Goal: Task Accomplishment & Management: Use online tool/utility

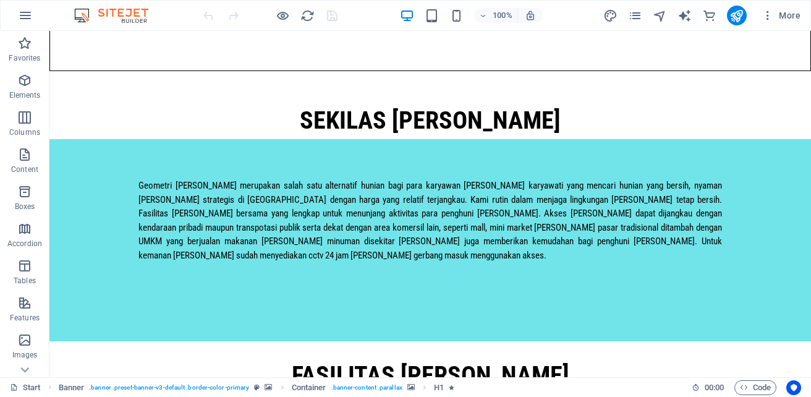
scroll to position [977, 0]
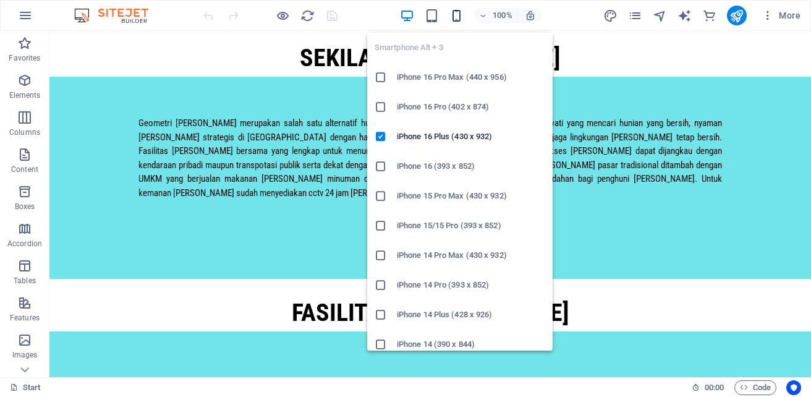
click at [456, 12] on icon "button" at bounding box center [456, 16] width 14 height 14
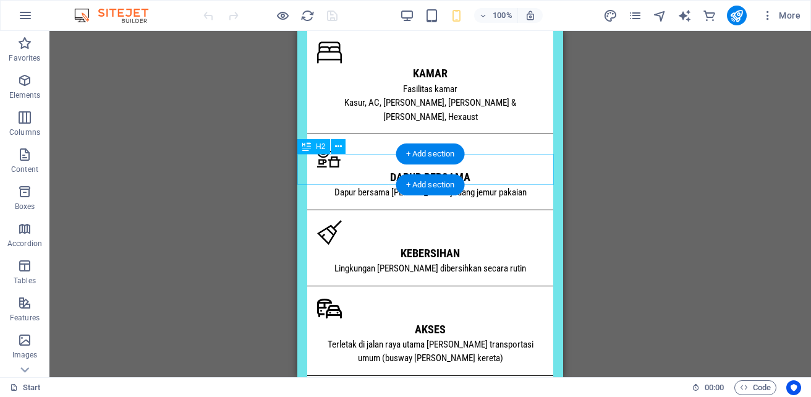
drag, startPoint x: 840, startPoint y: 141, endPoint x: 542, endPoint y: 159, distance: 298.9
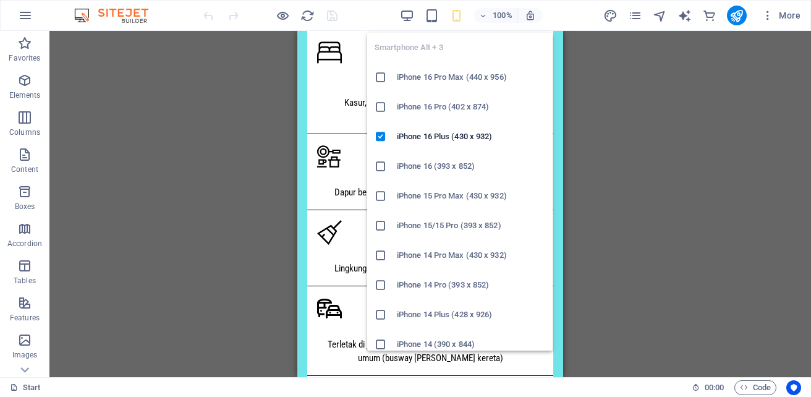
click at [455, 20] on icon "button" at bounding box center [456, 16] width 14 height 14
drag, startPoint x: 542, startPoint y: 104, endPoint x: 537, endPoint y: 152, distance: 48.4
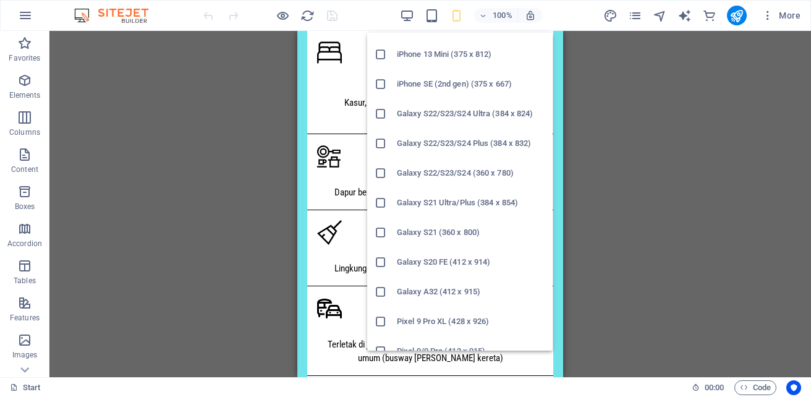
scroll to position [381, 0]
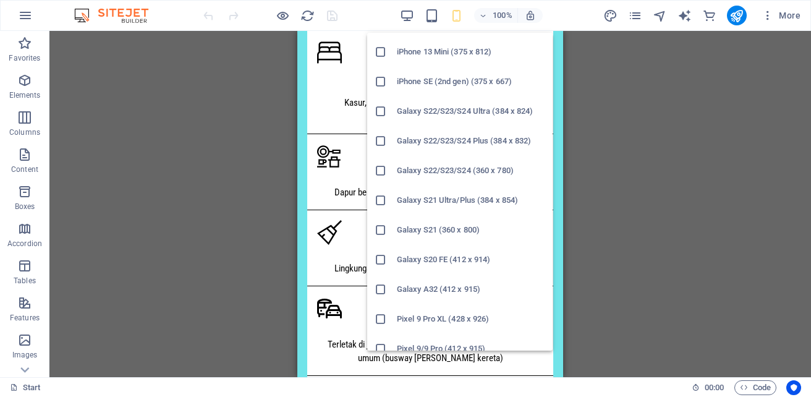
click at [474, 252] on h6 "Galaxy S20 FE (412 x 914)" at bounding box center [471, 259] width 148 height 15
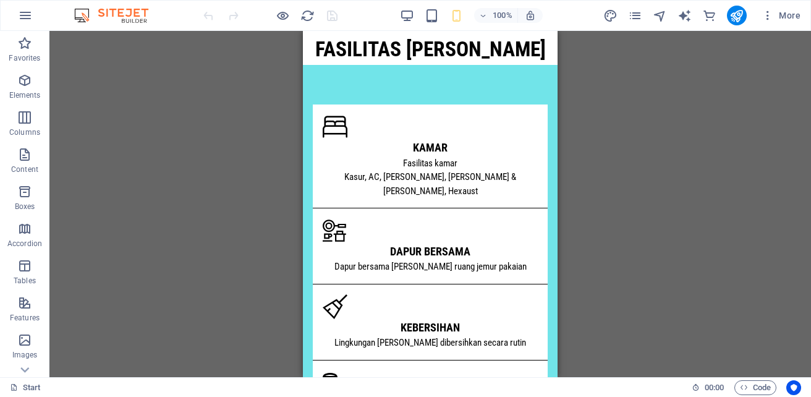
scroll to position [988, 0]
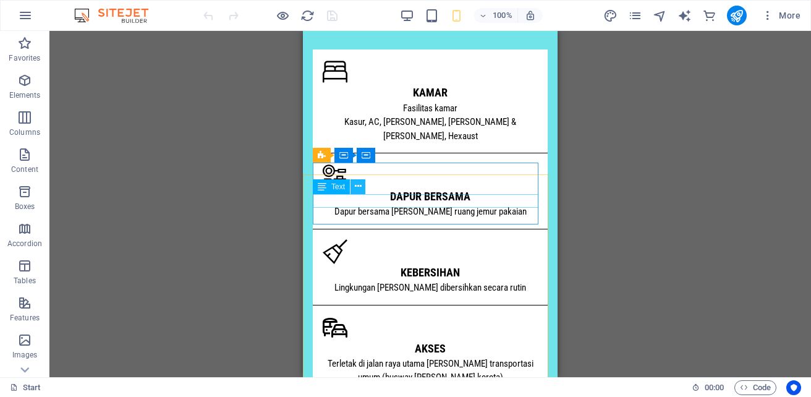
click at [358, 186] on icon at bounding box center [358, 186] width 7 height 13
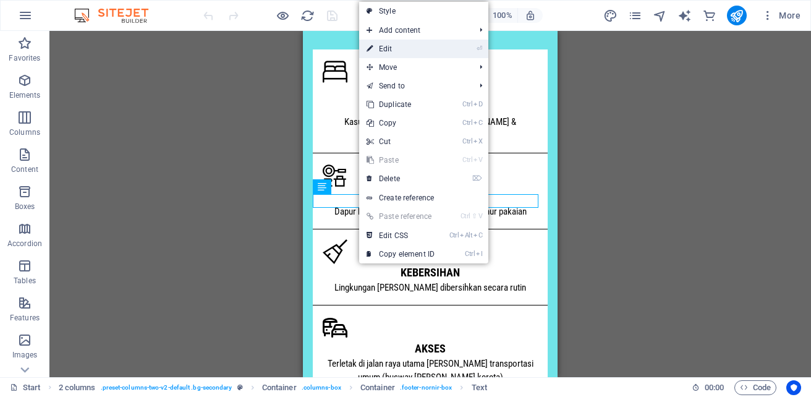
click at [400, 51] on link "⏎ Edit" at bounding box center [400, 49] width 83 height 19
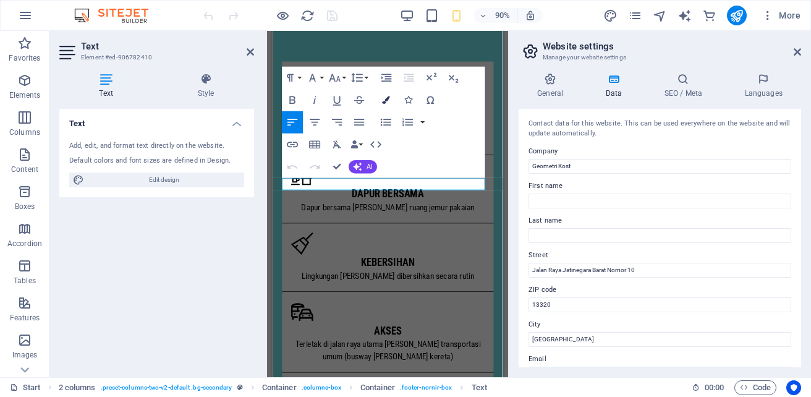
click at [384, 101] on icon "button" at bounding box center [386, 100] width 8 height 8
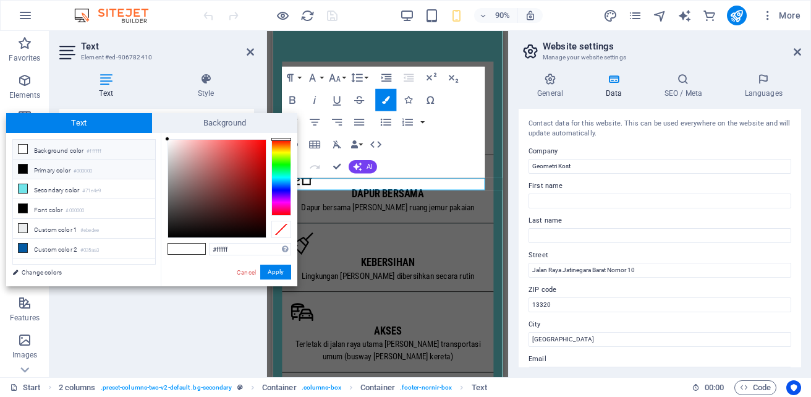
click at [63, 171] on li "Primary color #000000" at bounding box center [84, 169] width 142 height 20
type input "#000000"
click at [274, 268] on button "Apply" at bounding box center [275, 271] width 31 height 15
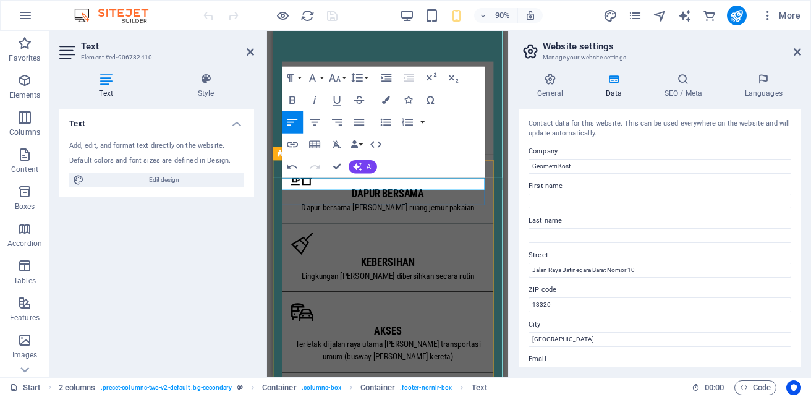
click at [389, 97] on icon "button" at bounding box center [386, 100] width 8 height 8
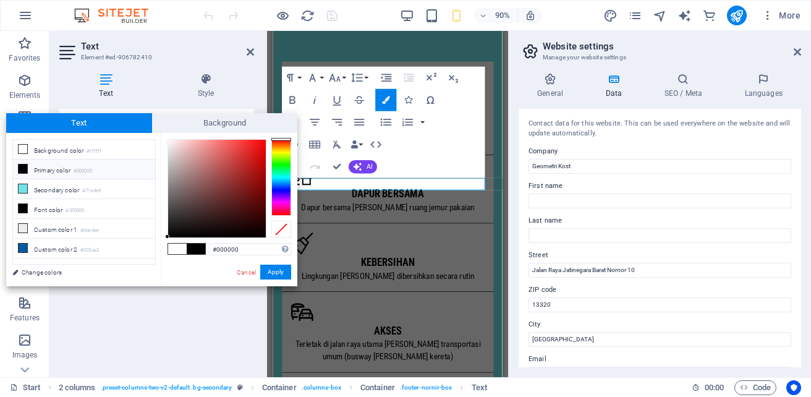
click at [95, 161] on li "Primary color #000000" at bounding box center [84, 169] width 142 height 20
click at [277, 273] on button "Apply" at bounding box center [275, 271] width 31 height 15
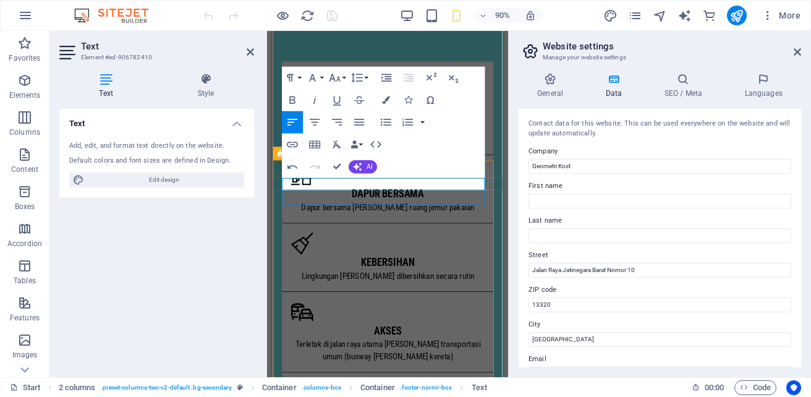
click at [384, 103] on icon "button" at bounding box center [386, 100] width 8 height 8
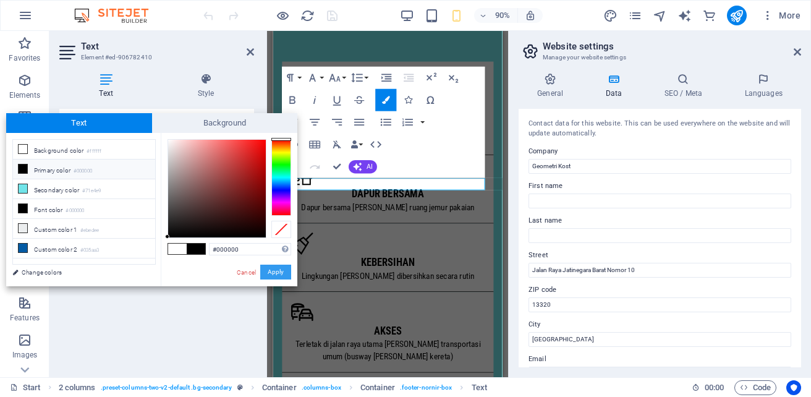
click at [266, 272] on button "Apply" at bounding box center [275, 271] width 31 height 15
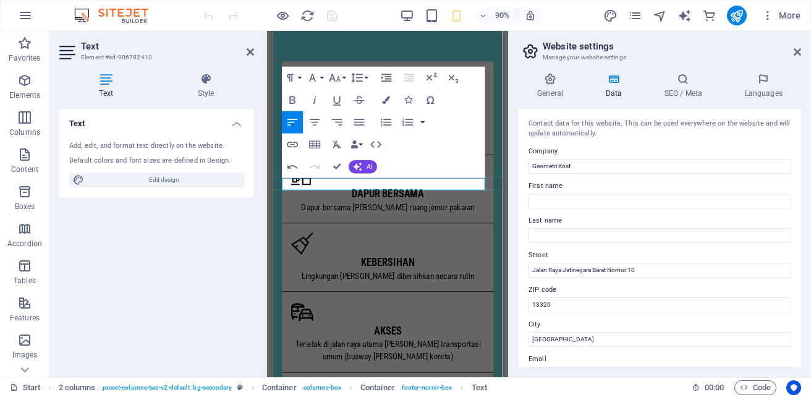
click at [430, 145] on div "Paragraph Format Normal Heading 1 Heading 2 Heading 3 Heading 4 Heading 5 Headi…" at bounding box center [383, 121] width 203 height 111
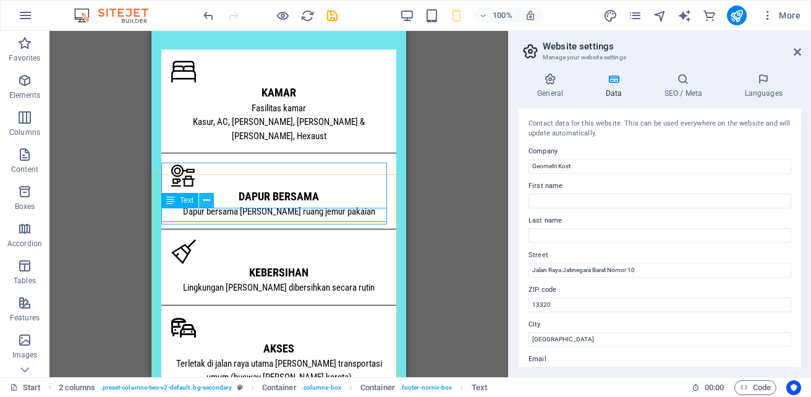
click at [208, 202] on icon at bounding box center [206, 200] width 7 height 13
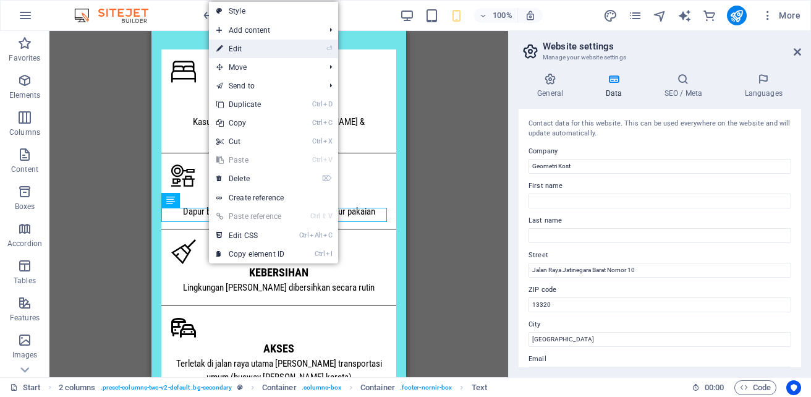
click at [264, 49] on link "⏎ Edit" at bounding box center [250, 49] width 83 height 19
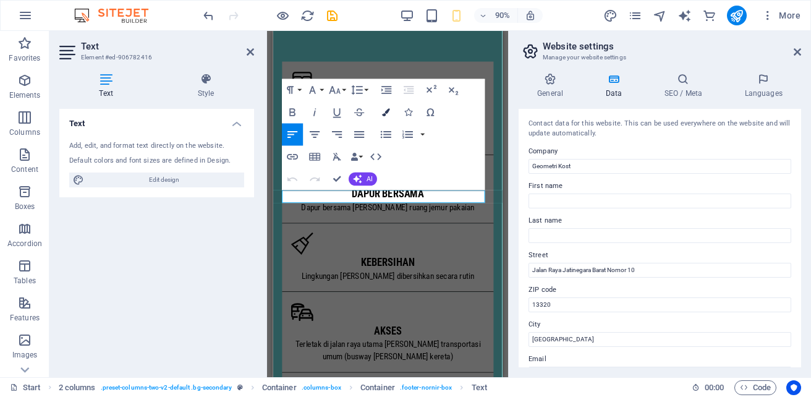
click at [387, 115] on icon "button" at bounding box center [386, 112] width 8 height 8
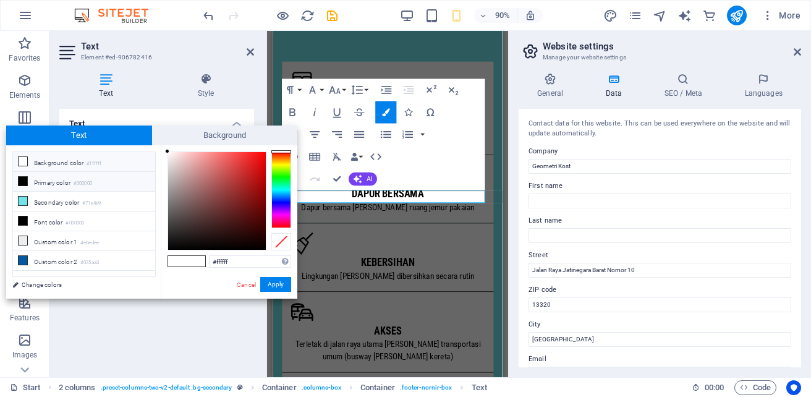
click at [101, 177] on li "Primary color #000000" at bounding box center [84, 182] width 142 height 20
type input "#000000"
click at [279, 282] on button "Apply" at bounding box center [275, 284] width 31 height 15
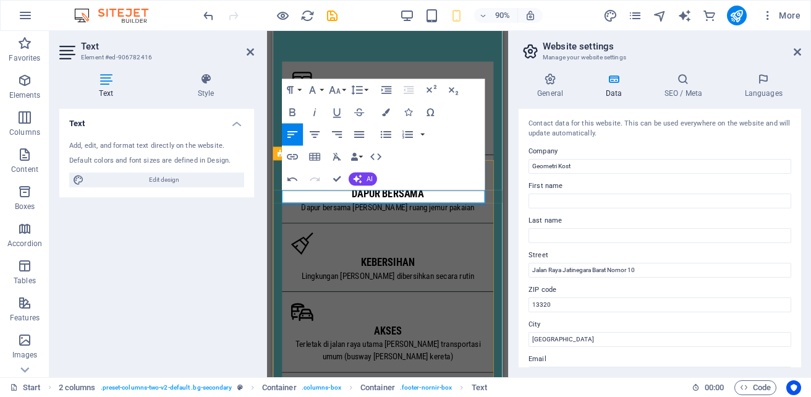
click at [384, 114] on icon "button" at bounding box center [386, 112] width 8 height 8
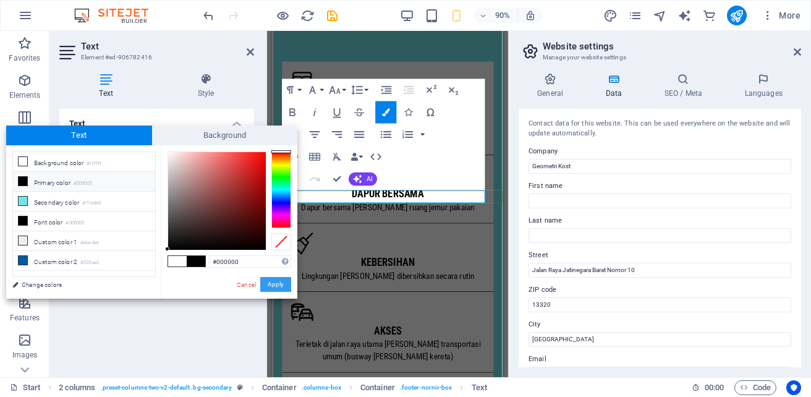
click at [272, 282] on button "Apply" at bounding box center [275, 284] width 31 height 15
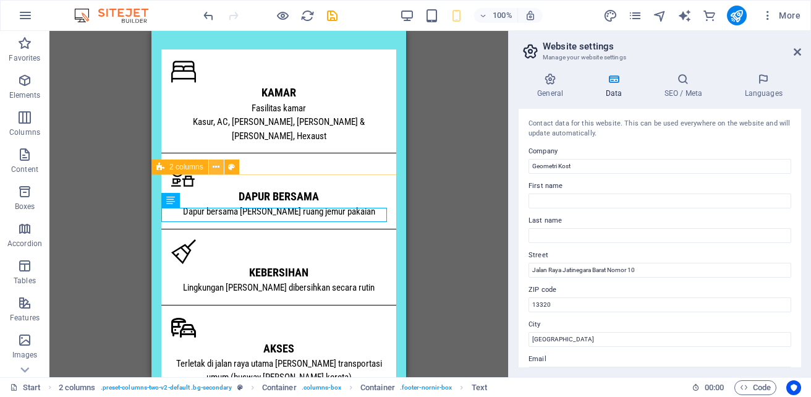
click at [216, 170] on icon at bounding box center [216, 167] width 7 height 13
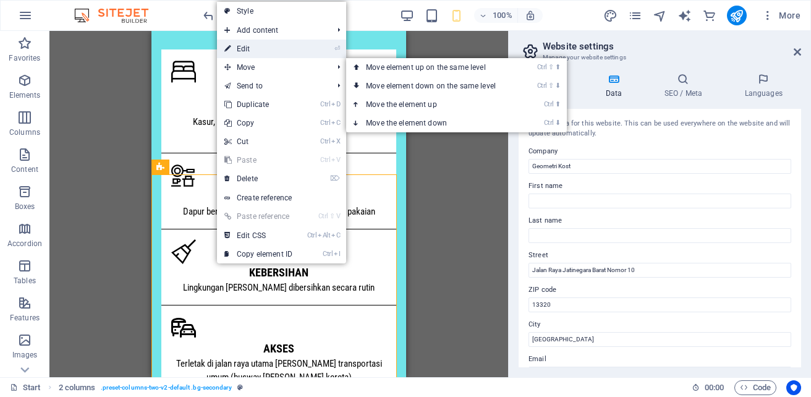
click at [269, 43] on link "⏎ Edit" at bounding box center [258, 49] width 83 height 19
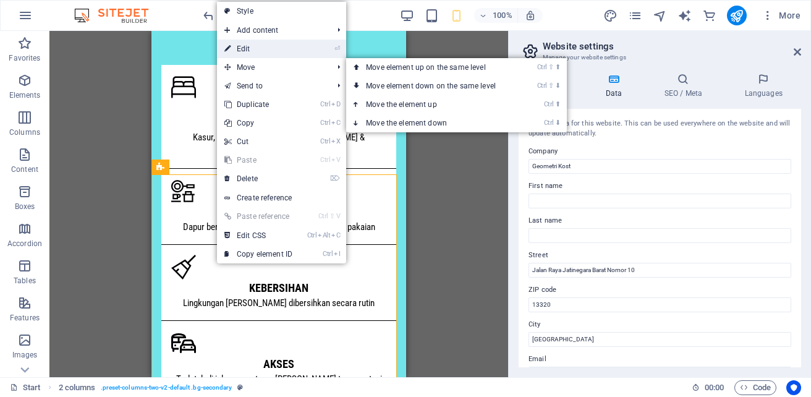
select select "px"
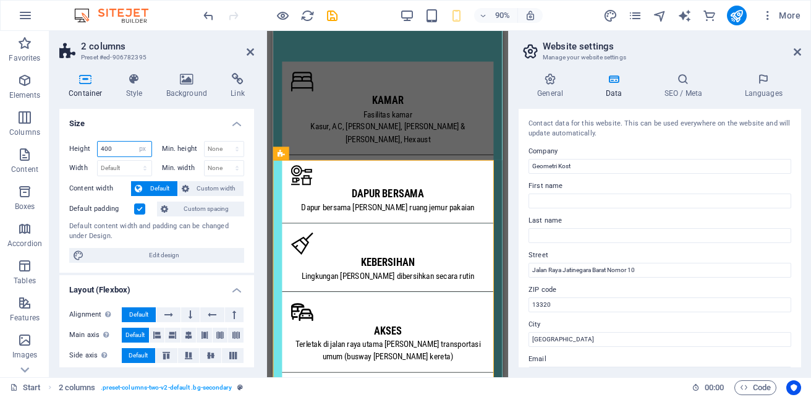
click at [122, 148] on input "400" at bounding box center [125, 148] width 54 height 15
type input "4"
type input "6"
type input "500"
click at [251, 53] on icon at bounding box center [249, 52] width 7 height 10
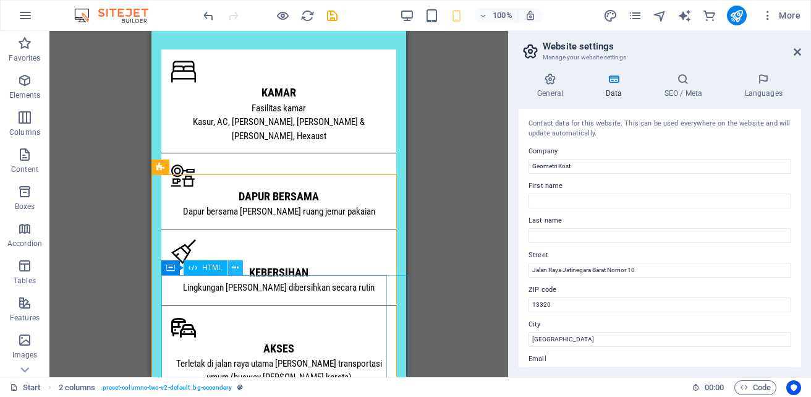
click at [237, 266] on icon at bounding box center [235, 267] width 7 height 13
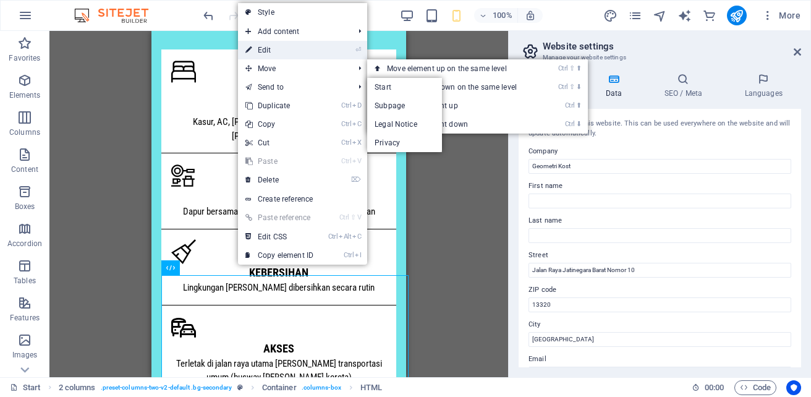
click at [283, 46] on link "⏎ Edit" at bounding box center [279, 50] width 83 height 19
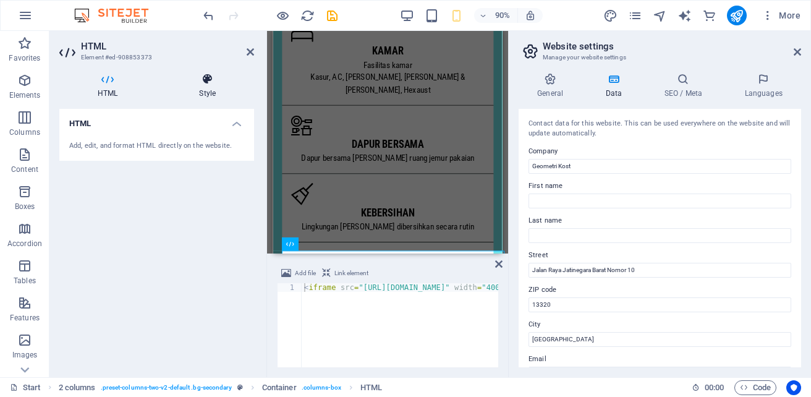
click at [206, 82] on icon at bounding box center [207, 79] width 93 height 12
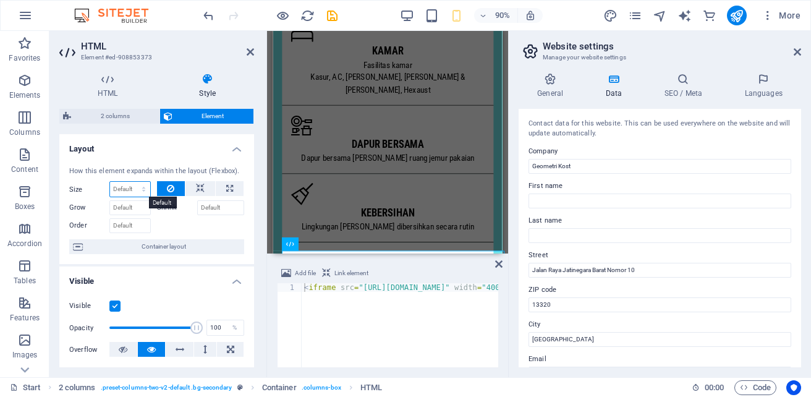
click at [133, 188] on select "Default auto px % 1/1 1/2 1/3 1/4 1/5 1/6 1/7 1/8 1/9 1/10" at bounding box center [130, 189] width 40 height 15
click at [496, 266] on icon at bounding box center [498, 264] width 7 height 10
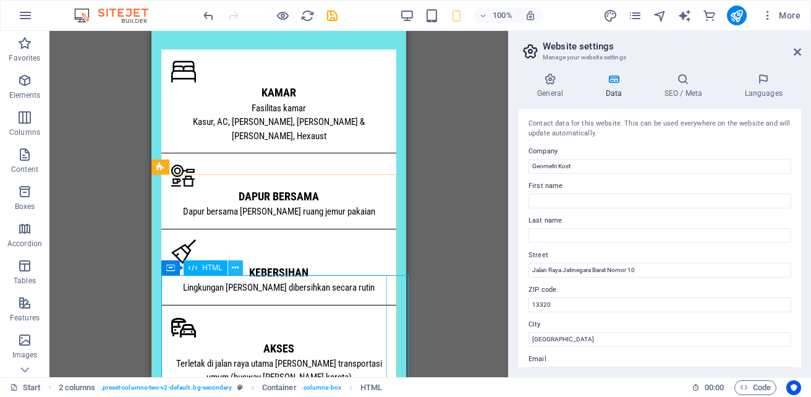
click at [237, 267] on icon at bounding box center [235, 267] width 7 height 13
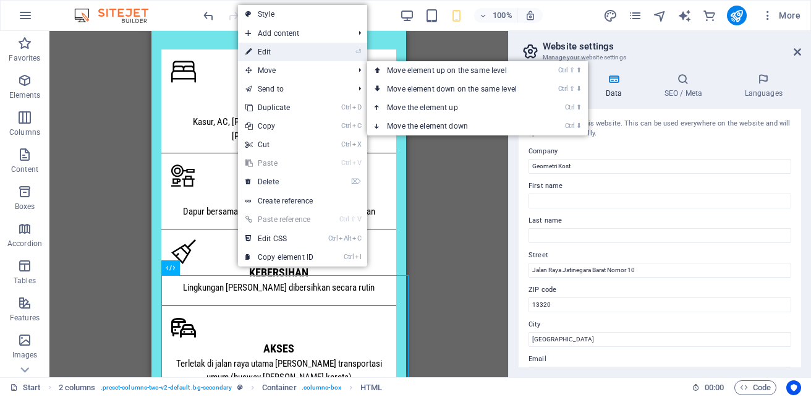
click at [267, 51] on link "⏎ Edit" at bounding box center [279, 52] width 83 height 19
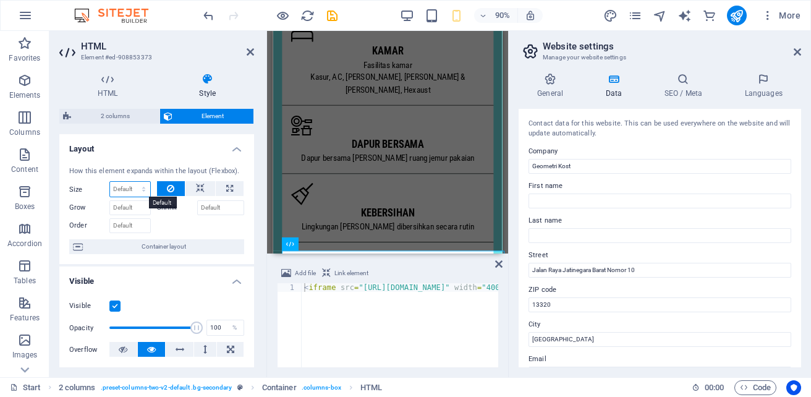
click at [141, 188] on select "Default auto px % 1/1 1/2 1/3 1/4 1/5 1/6 1/7 1/8 1/9 1/10" at bounding box center [130, 189] width 40 height 15
select select "%"
click at [131, 182] on select "Default auto px % 1/1 1/2 1/3 1/4 1/5 1/6 1/7 1/8 1/9 1/10" at bounding box center [130, 189] width 40 height 15
type input "100"
click at [140, 187] on select "Default auto px % 1/1 1/2 1/3 1/4 1/5 1/6 1/7 1/8 1/9 1/10" at bounding box center [141, 189] width 17 height 15
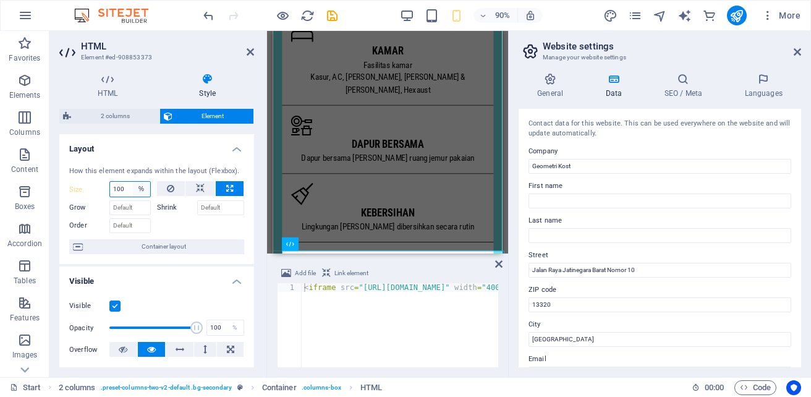
select select "px"
click at [133, 182] on select "Default auto px % 1/1 1/2 1/3 1/4 1/5 1/6 1/7 1/8 1/9 1/10" at bounding box center [141, 189] width 17 height 15
type input "200"
click at [259, 220] on div "HTML Style HTML Add, edit, and format HTML directly on the website. 2 columns E…" at bounding box center [156, 220] width 214 height 314
click at [497, 265] on icon at bounding box center [498, 264] width 7 height 10
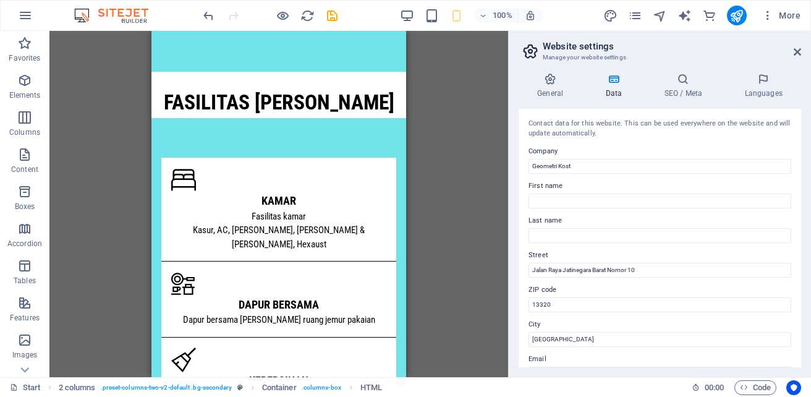
scroll to position [1094, 0]
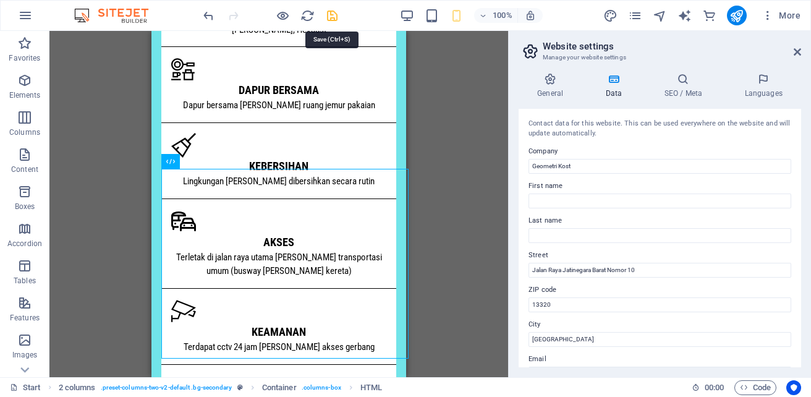
click at [332, 12] on icon "save" at bounding box center [332, 16] width 14 height 14
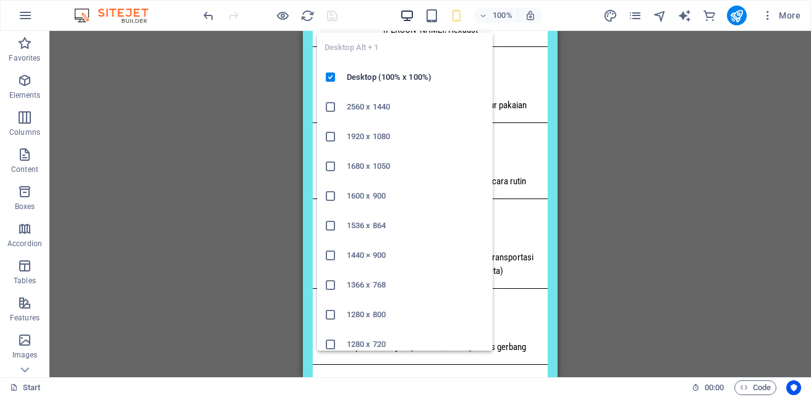
click at [408, 19] on icon "button" at bounding box center [407, 16] width 14 height 14
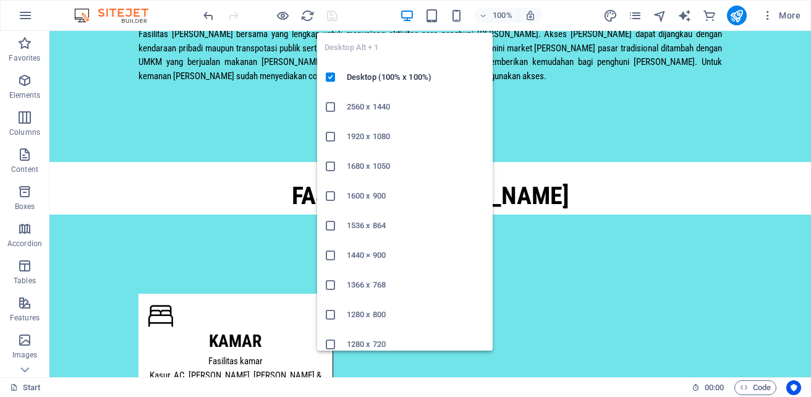
scroll to position [977, 0]
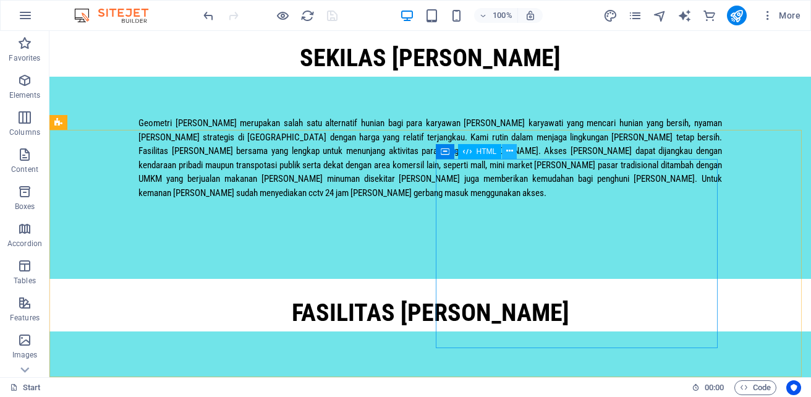
click at [509, 152] on icon at bounding box center [509, 151] width 7 height 13
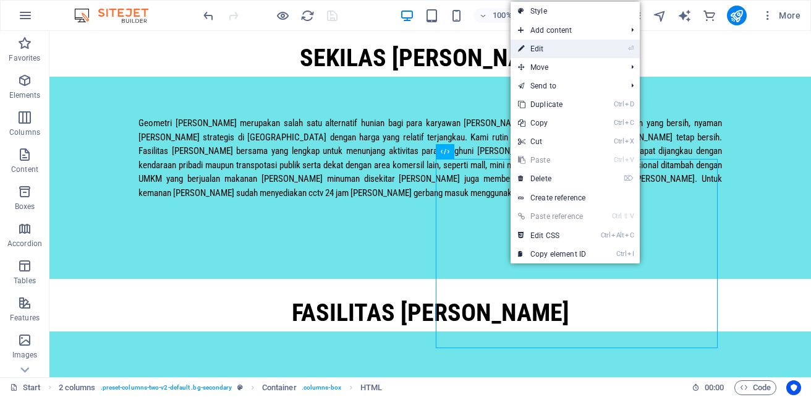
click at [547, 51] on link "⏎ Edit" at bounding box center [551, 49] width 83 height 19
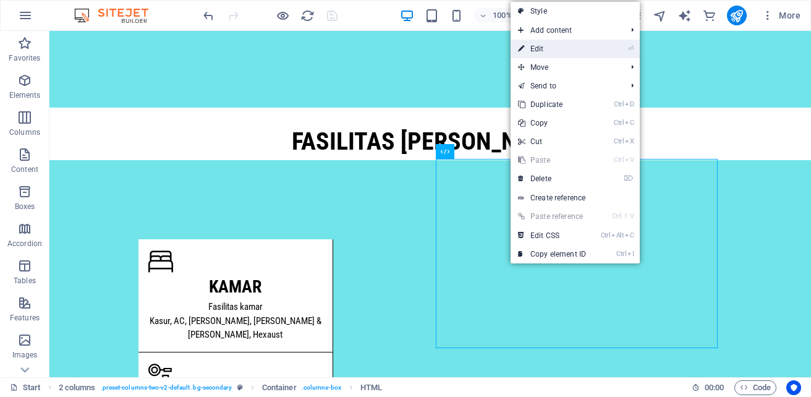
scroll to position [951, 0]
select select "px"
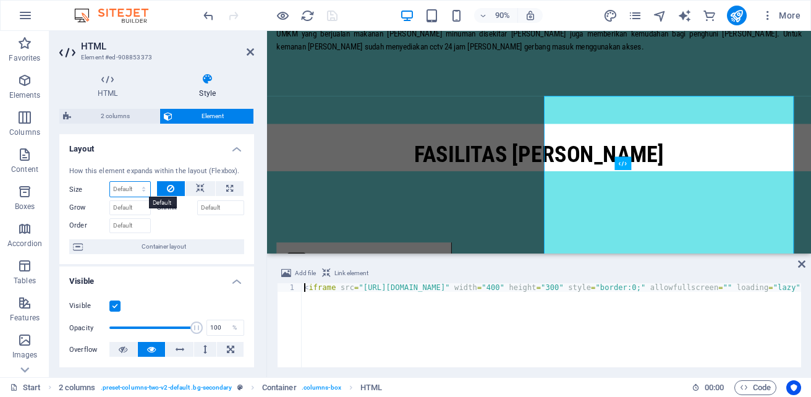
click at [130, 190] on select "Default auto px % 1/1 1/2 1/3 1/4 1/5 1/6 1/7 1/8 1/9 1/10" at bounding box center [130, 189] width 40 height 15
select select "px"
click at [131, 182] on select "Default auto px % 1/1 1/2 1/3 1/4 1/5 1/6 1/7 1/8 1/9 1/10" at bounding box center [130, 189] width 40 height 15
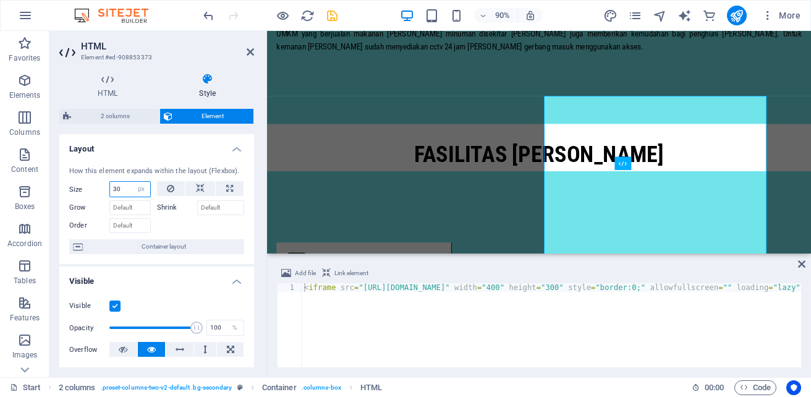
type input "3"
type input "2"
type input "1"
click at [610, 90] on icon at bounding box center [610, 89] width 6 height 12
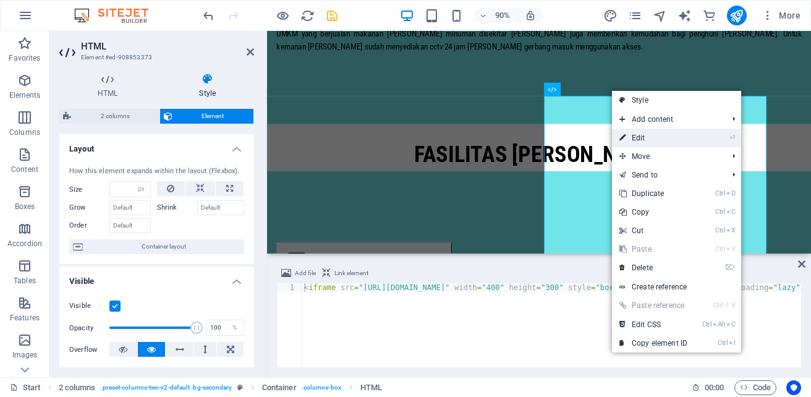
click at [652, 141] on link "⏎ Edit" at bounding box center [653, 137] width 83 height 19
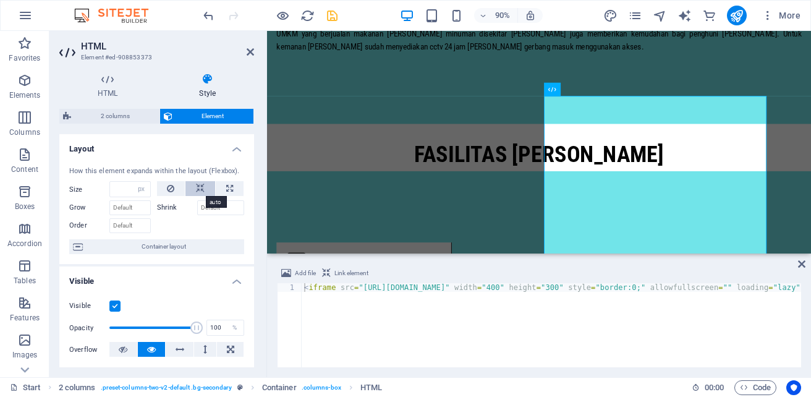
click at [200, 188] on icon at bounding box center [200, 188] width 9 height 15
select select "DISABLED_OPTION_VALUE"
click at [227, 189] on icon at bounding box center [229, 188] width 7 height 15
type input "100"
select select "%"
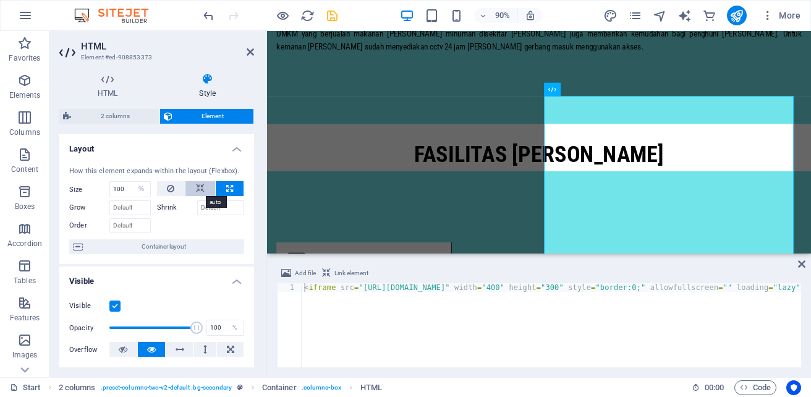
click at [199, 191] on icon at bounding box center [200, 188] width 9 height 15
select select "DISABLED_OPTION_VALUE"
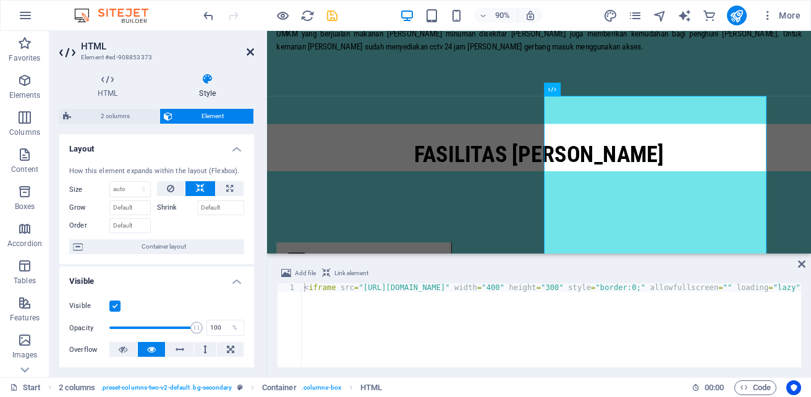
click at [250, 52] on icon at bounding box center [249, 52] width 7 height 10
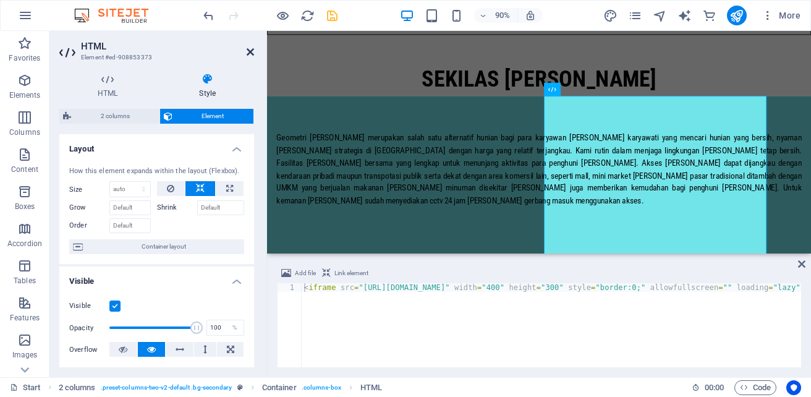
scroll to position [977, 0]
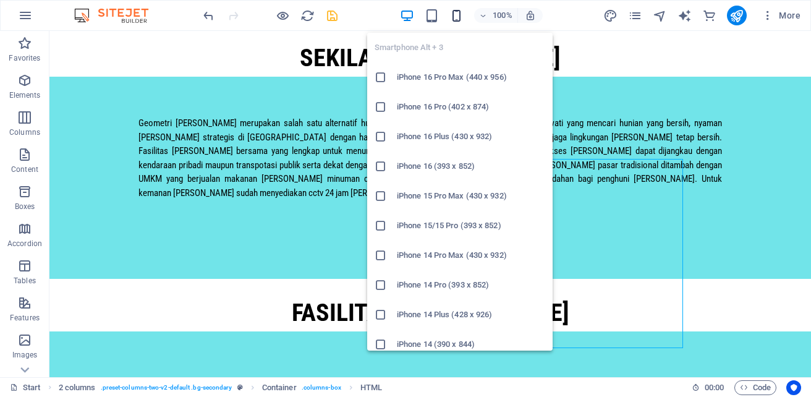
click at [452, 14] on icon "button" at bounding box center [456, 16] width 14 height 14
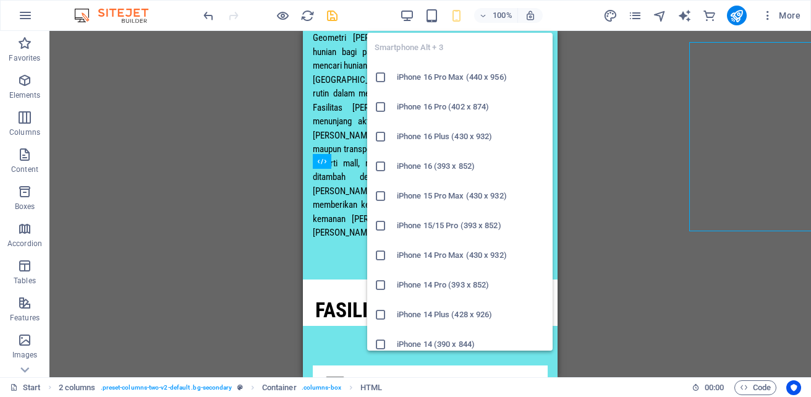
scroll to position [1094, 0]
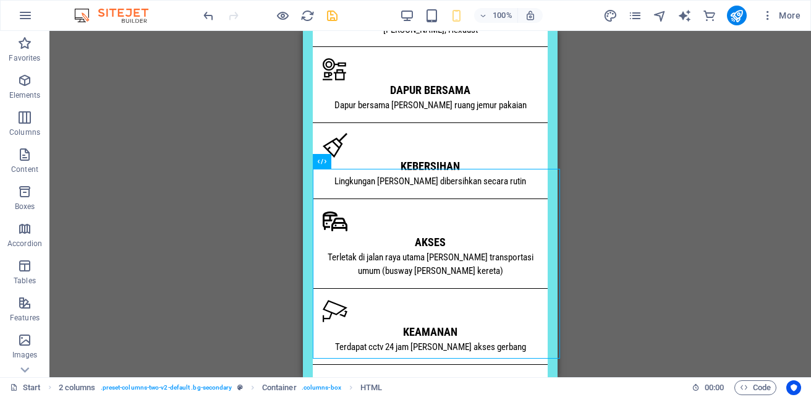
click at [631, 112] on div "Drag here to replace the existing content. Press “Ctrl” if you want to create a…" at bounding box center [429, 204] width 761 height 346
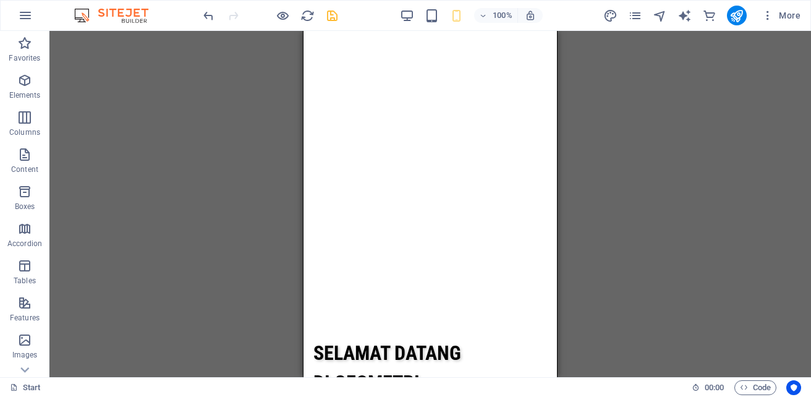
scroll to position [0, 0]
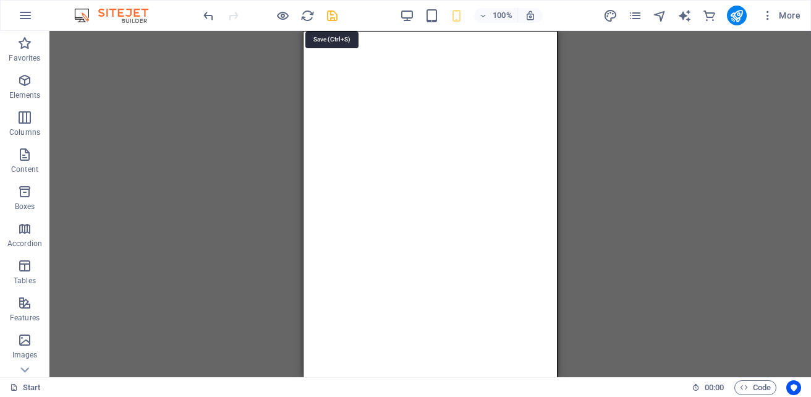
click at [334, 16] on icon "save" at bounding box center [332, 16] width 14 height 14
click at [356, 38] on icon at bounding box center [357, 38] width 7 height 13
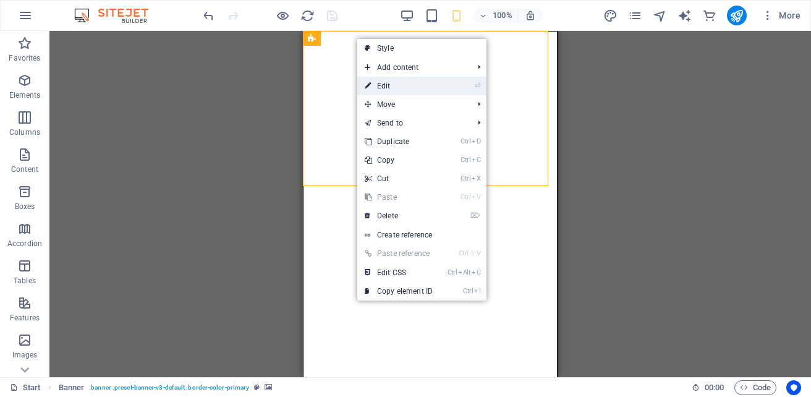
click at [392, 85] on link "⏎ Edit" at bounding box center [398, 86] width 83 height 19
select select "px"
select select "header"
select select "ms"
select select "s"
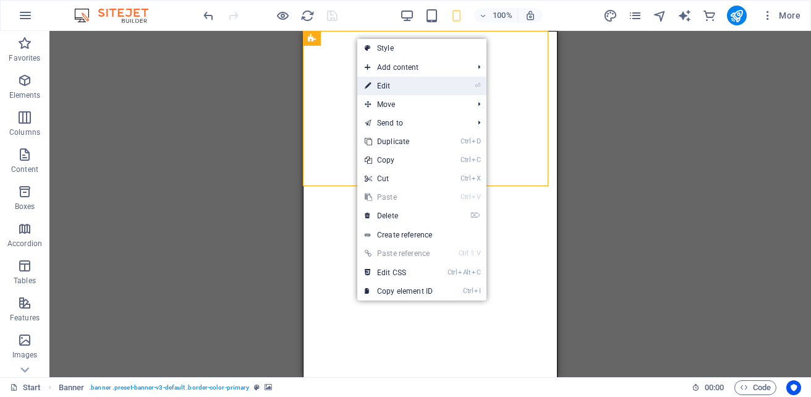
select select "progressive"
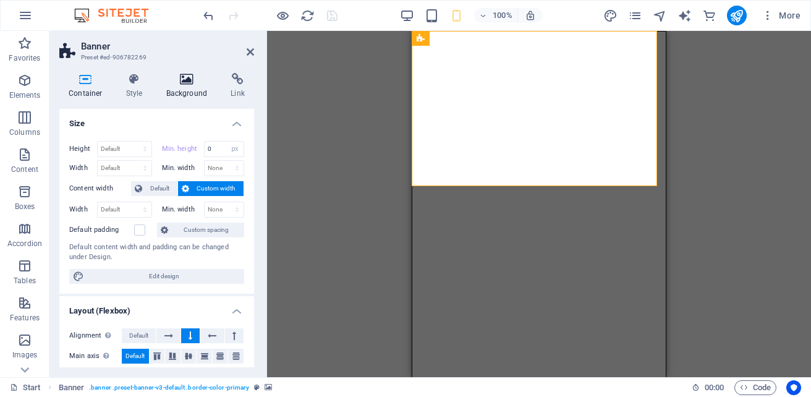
click at [184, 82] on icon at bounding box center [187, 79] width 60 height 12
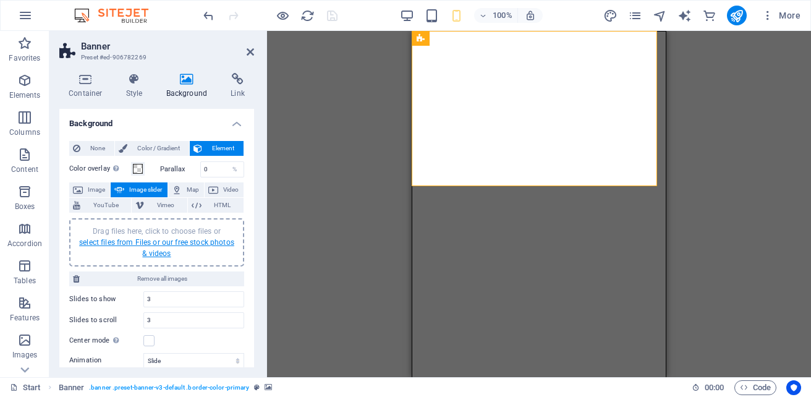
click at [149, 243] on link "select files from Files or our free stock photos & videos" at bounding box center [156, 248] width 155 height 20
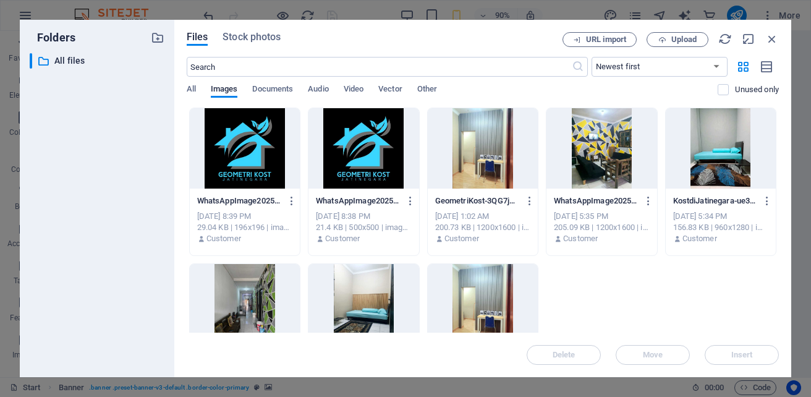
click at [536, 148] on div at bounding box center [483, 148] width 110 height 80
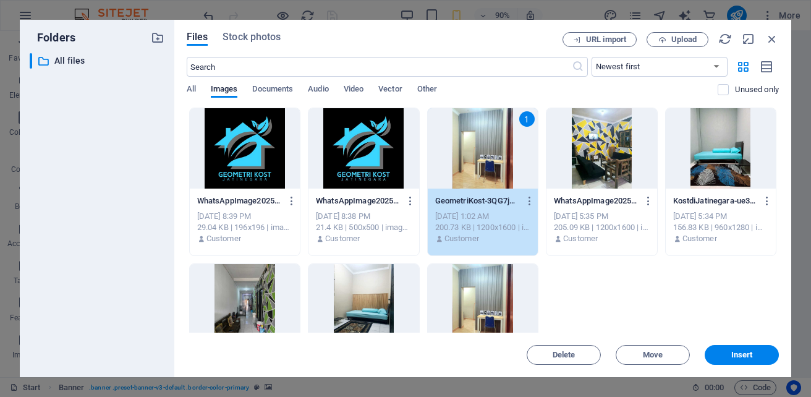
click at [656, 124] on div at bounding box center [601, 148] width 110 height 80
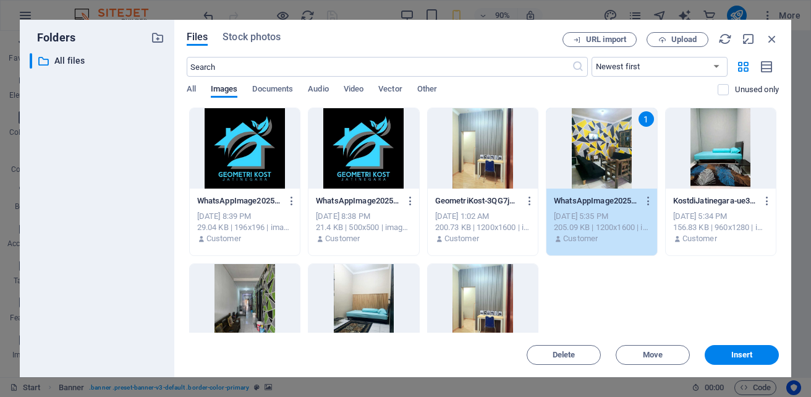
click at [537, 127] on div at bounding box center [483, 148] width 110 height 80
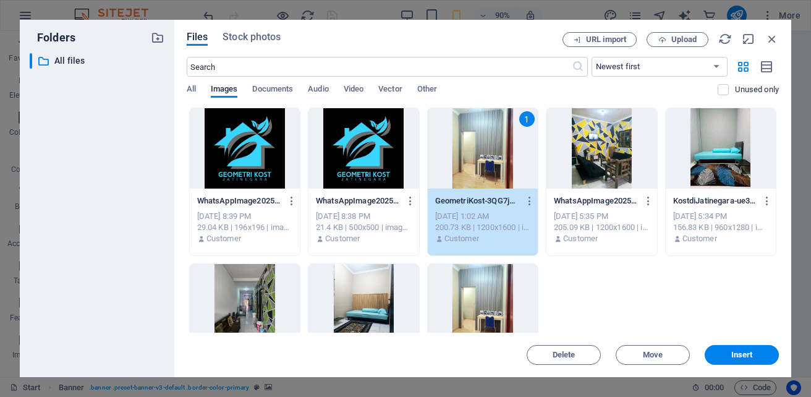
click at [665, 188] on div at bounding box center [720, 148] width 110 height 80
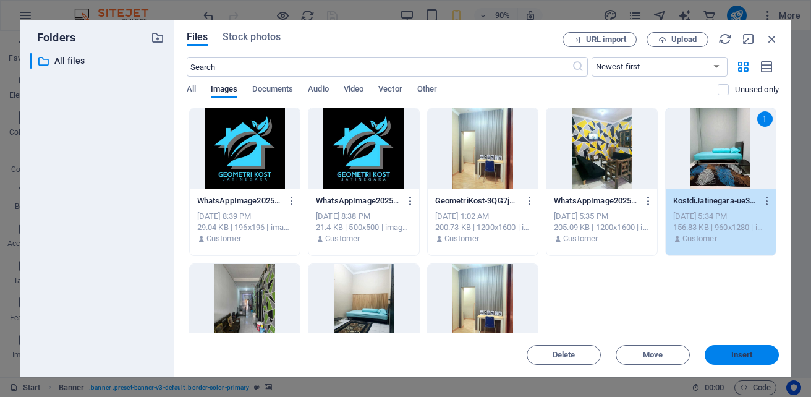
click at [739, 353] on span "Insert" at bounding box center [742, 354] width 22 height 7
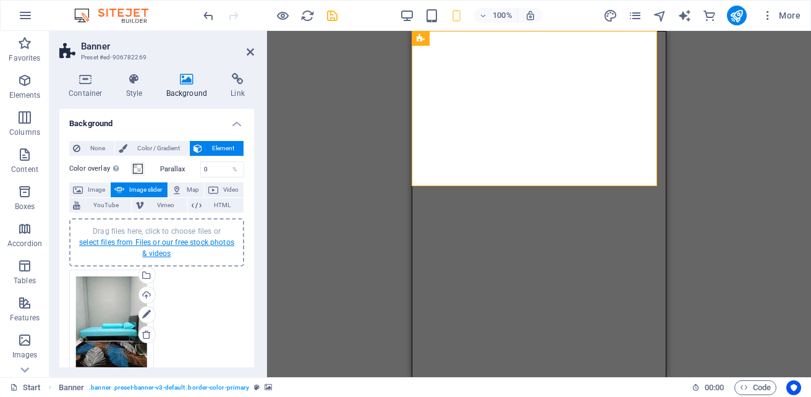
click at [154, 241] on link "select files from Files or our free stock photos & videos" at bounding box center [156, 248] width 155 height 20
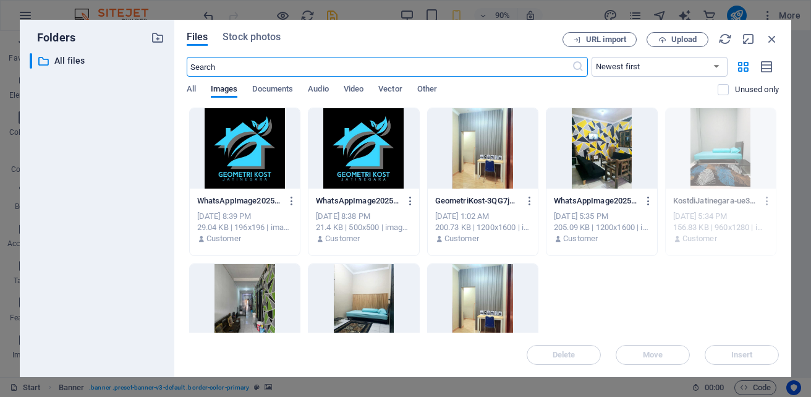
click at [537, 132] on div at bounding box center [483, 148] width 110 height 80
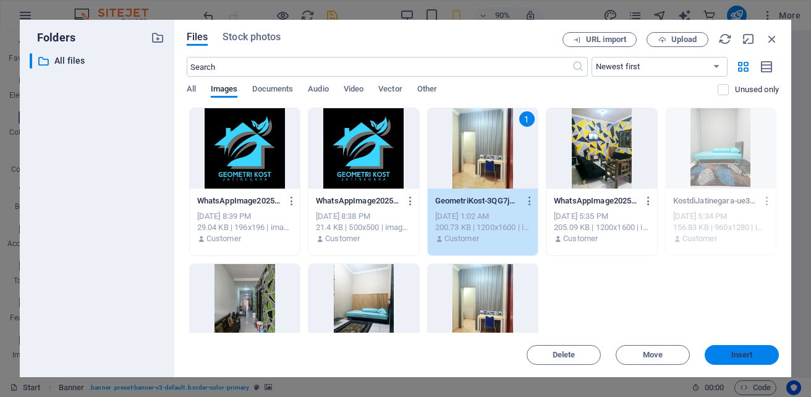
click at [727, 358] on button "Insert" at bounding box center [741, 355] width 74 height 20
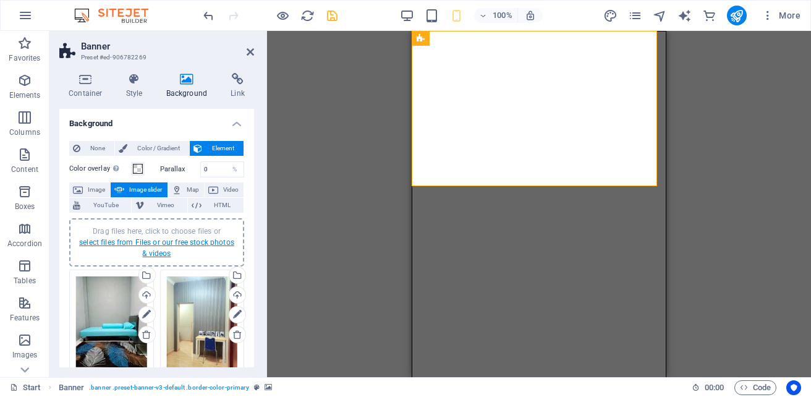
click at [203, 245] on link "select files from Files or our free stock photos & videos" at bounding box center [156, 248] width 155 height 20
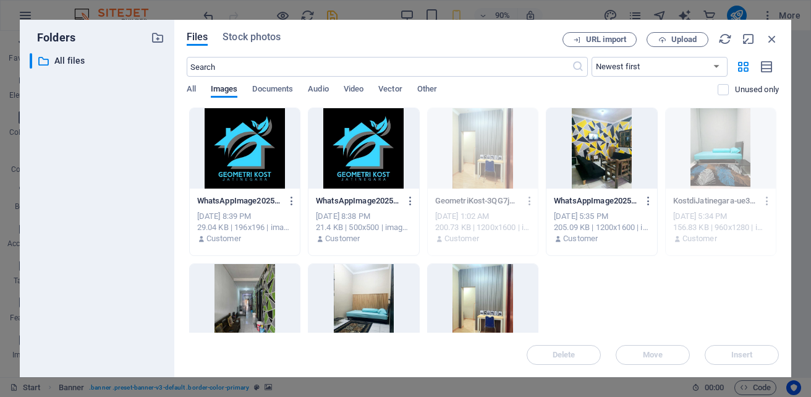
click at [418, 296] on div at bounding box center [363, 304] width 110 height 80
click at [715, 351] on span "Insert" at bounding box center [741, 354] width 64 height 7
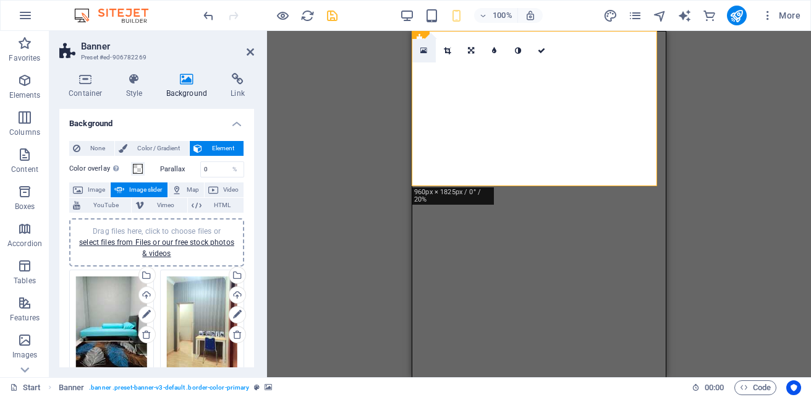
click at [420, 53] on icon at bounding box center [423, 50] width 7 height 9
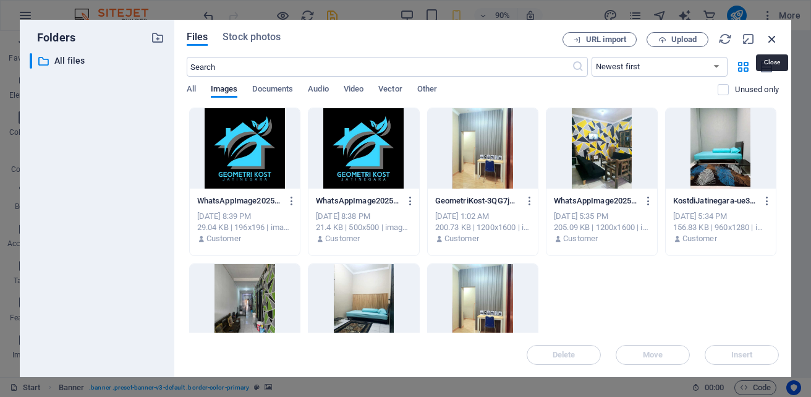
click at [769, 40] on icon "button" at bounding box center [772, 39] width 14 height 14
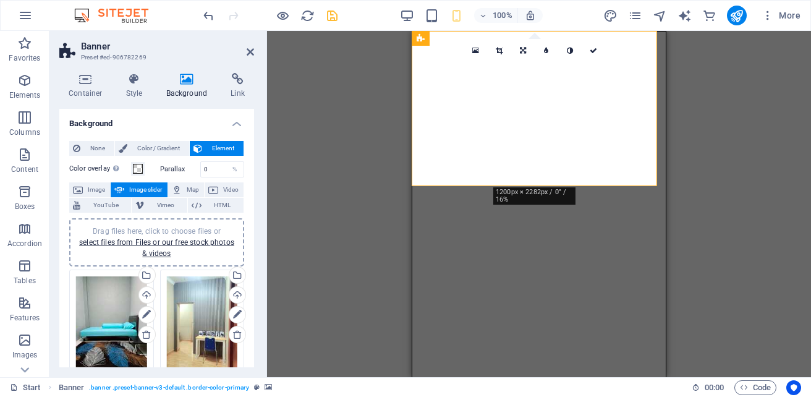
click at [523, 48] on icon at bounding box center [523, 50] width 6 height 7
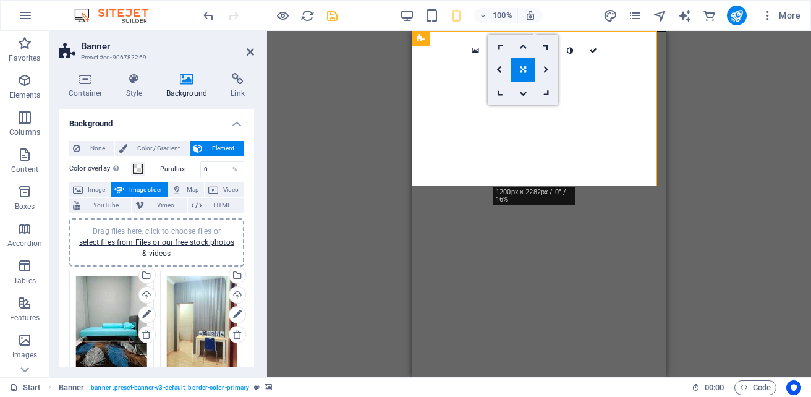
click at [523, 50] on link at bounding box center [522, 46] width 23 height 23
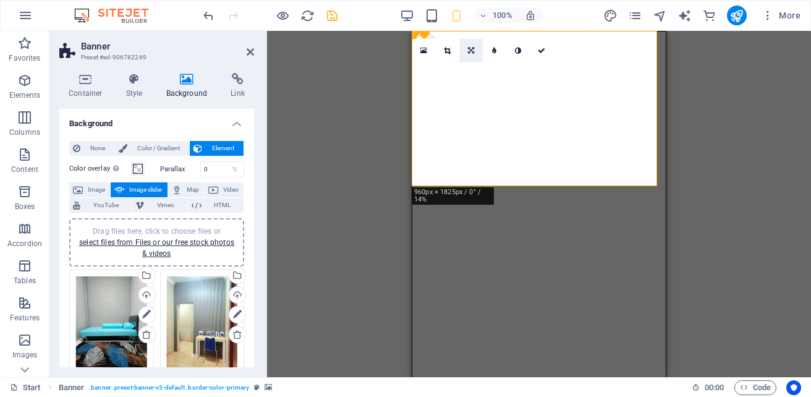
click at [468, 47] on icon at bounding box center [471, 50] width 6 height 7
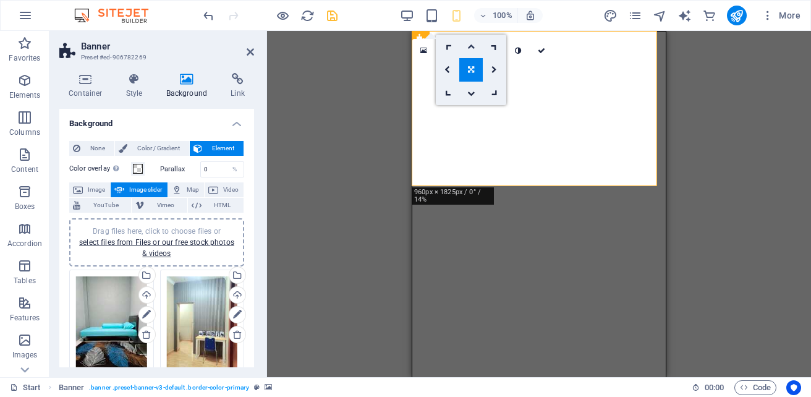
click at [470, 46] on icon at bounding box center [470, 46] width 7 height 7
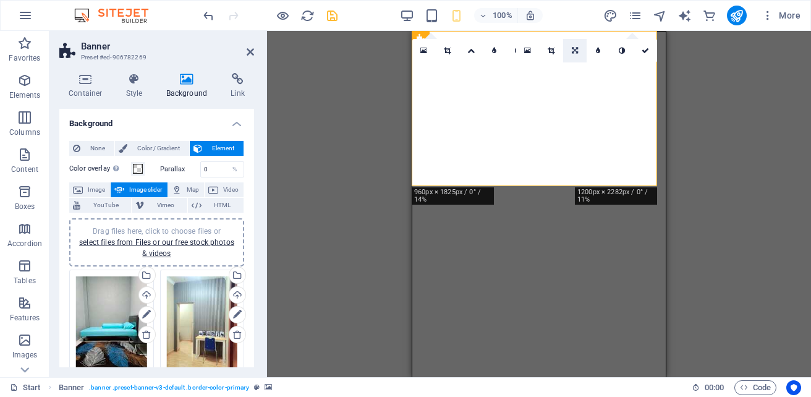
click at [573, 53] on icon at bounding box center [574, 50] width 6 height 7
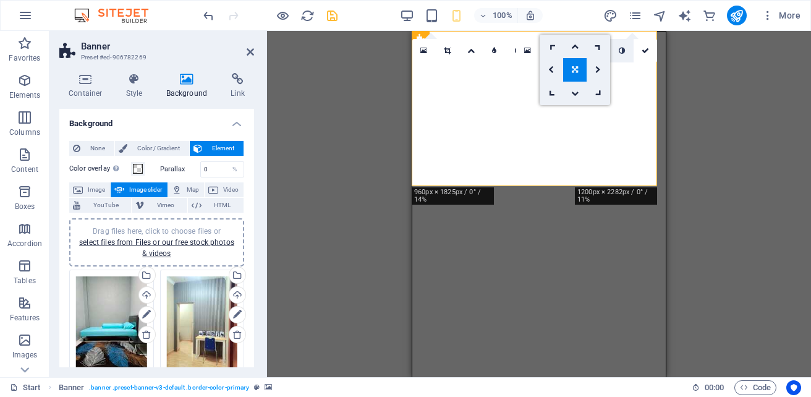
click at [624, 52] on icon at bounding box center [621, 50] width 6 height 7
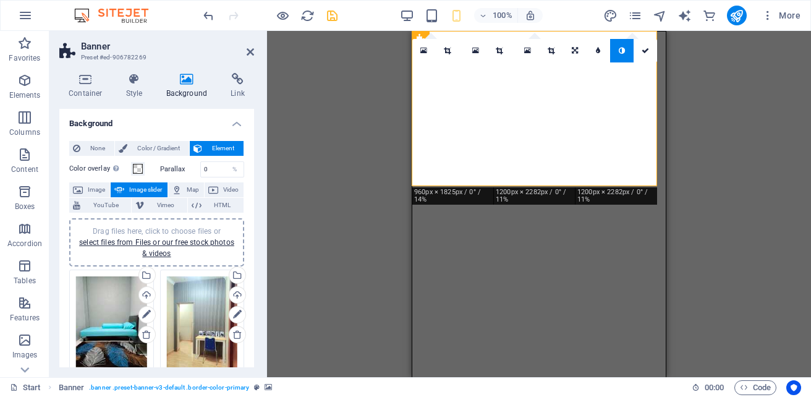
click at [624, 52] on icon at bounding box center [621, 50] width 6 height 7
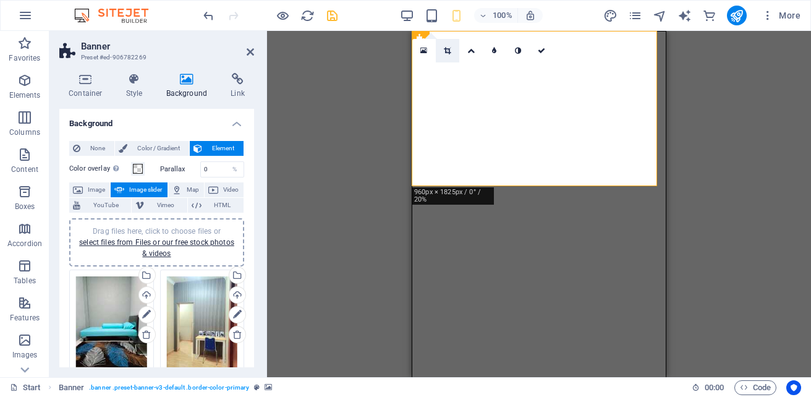
click at [447, 51] on icon at bounding box center [447, 50] width 7 height 7
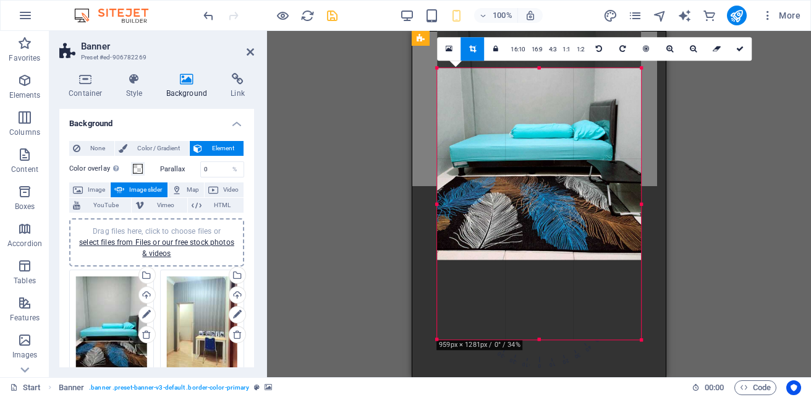
drag, startPoint x: 539, startPoint y: 337, endPoint x: 541, endPoint y: 256, distance: 80.3
click at [541, 256] on div at bounding box center [539, 124] width 204 height 272
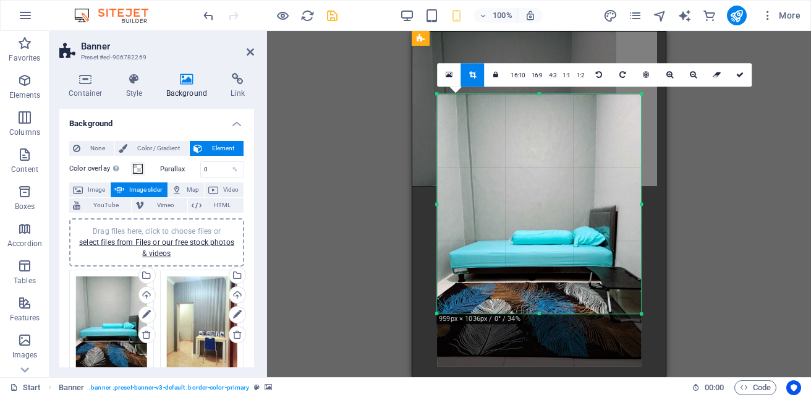
drag, startPoint x: 537, startPoint y: 339, endPoint x: 539, endPoint y: 287, distance: 51.9
click at [539, 287] on div "180 170 160 150 140 130 120 110 100 90 80 70 60 50 40 30 20 10 0 -10 -20 -30 -4…" at bounding box center [539, 203] width 204 height 219
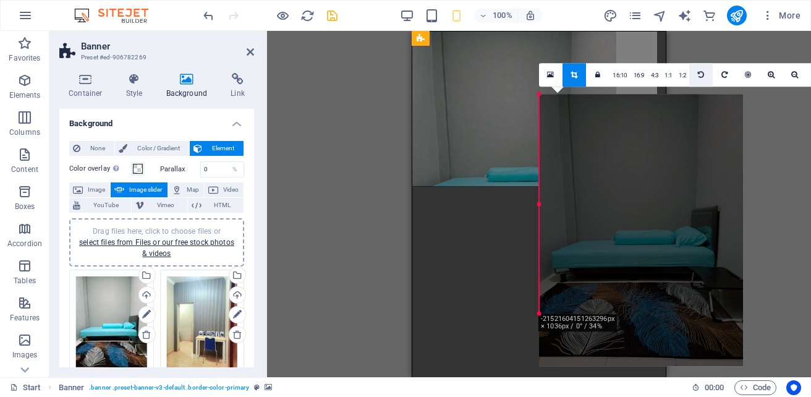
click at [703, 67] on link at bounding box center [700, 74] width 23 height 23
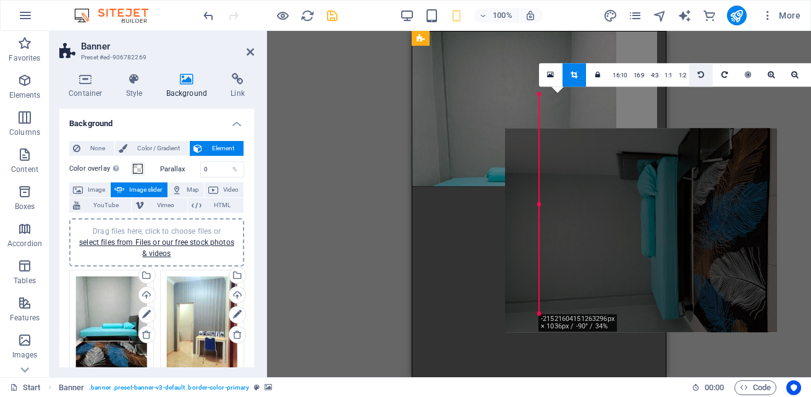
click at [699, 74] on icon at bounding box center [700, 74] width 6 height 7
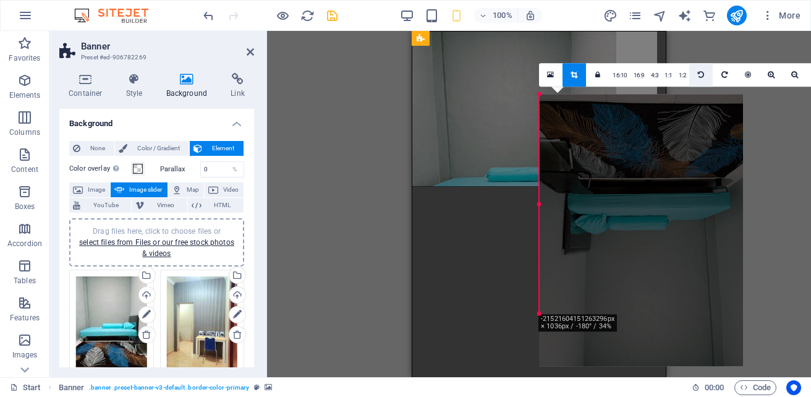
click at [699, 74] on icon at bounding box center [700, 74] width 6 height 7
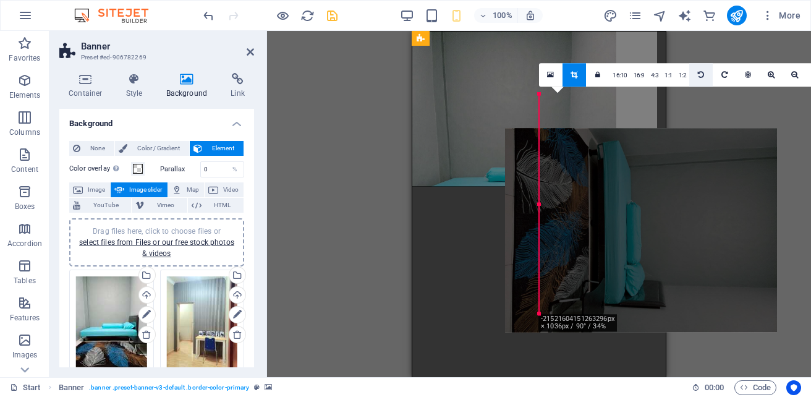
click at [699, 74] on icon at bounding box center [700, 74] width 6 height 7
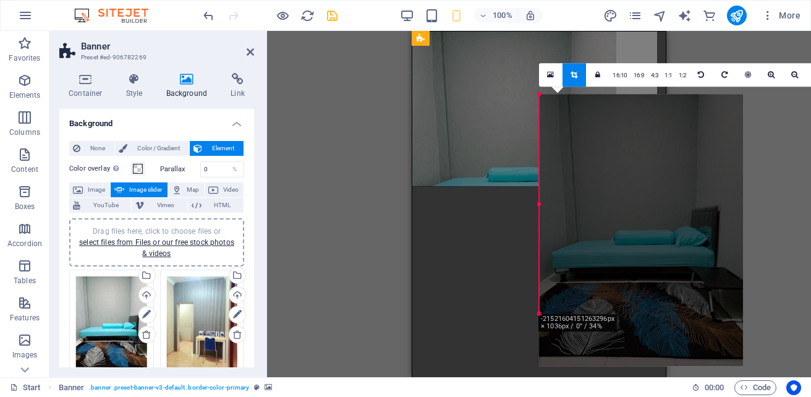
click at [792, 139] on div "Drag here to replace the existing content. Press “Ctrl” if you want to create a…" at bounding box center [539, 204] width 544 height 346
click at [550, 75] on icon at bounding box center [550, 74] width 7 height 9
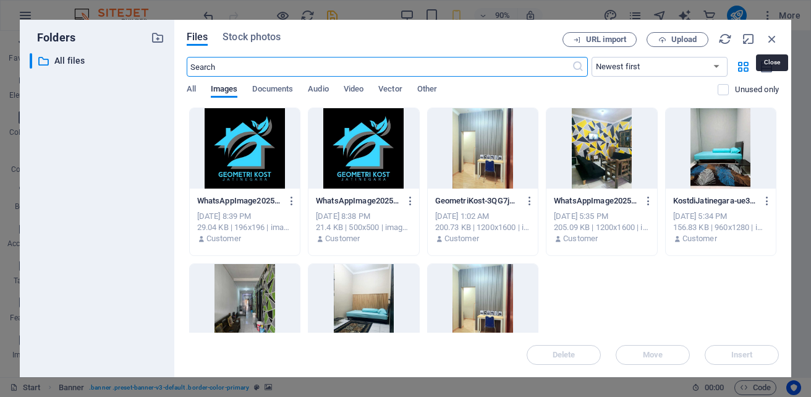
click at [771, 37] on icon "button" at bounding box center [772, 39] width 14 height 14
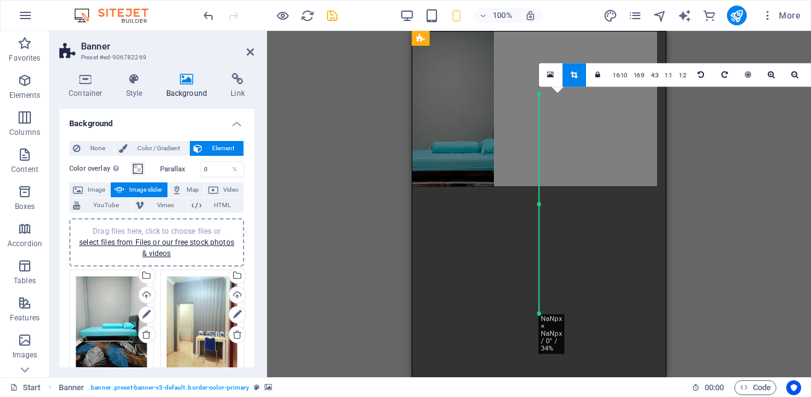
click at [356, 158] on div "Drag here to replace the existing content. Press “Ctrl” if you want to create a…" at bounding box center [539, 204] width 544 height 346
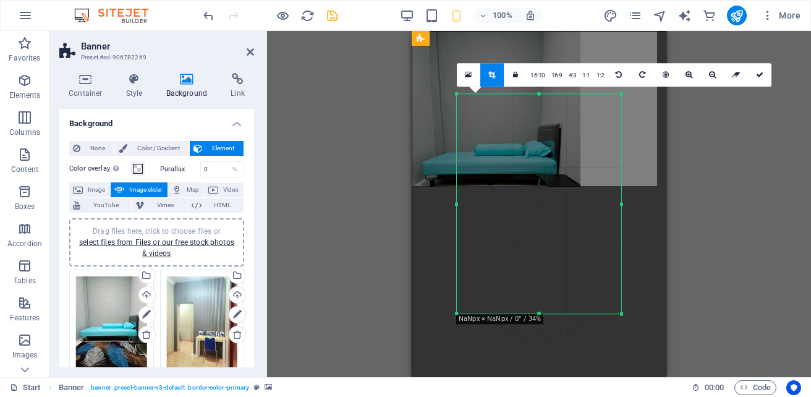
drag, startPoint x: 537, startPoint y: 203, endPoint x: 370, endPoint y: 233, distance: 170.1
click at [370, 233] on div "Drag here to replace the existing content. Press “Ctrl” if you want to create a…" at bounding box center [539, 204] width 544 height 346
click at [364, 221] on div "Drag here to replace the existing content. Press “Ctrl” if you want to create a…" at bounding box center [539, 204] width 544 height 346
click at [251, 50] on icon at bounding box center [249, 52] width 7 height 10
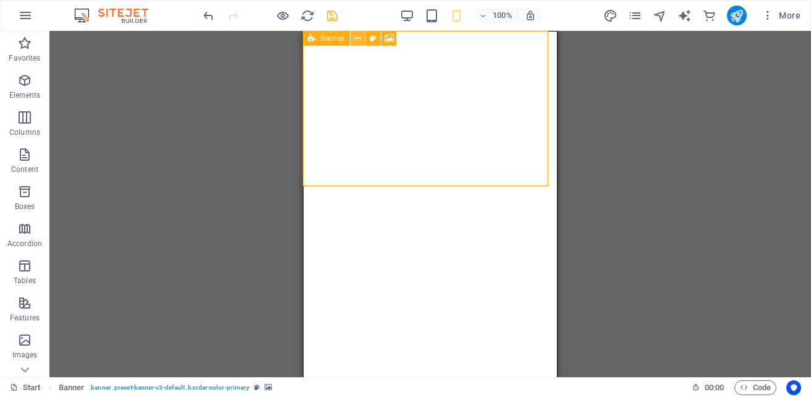
click at [355, 40] on icon at bounding box center [357, 38] width 7 height 13
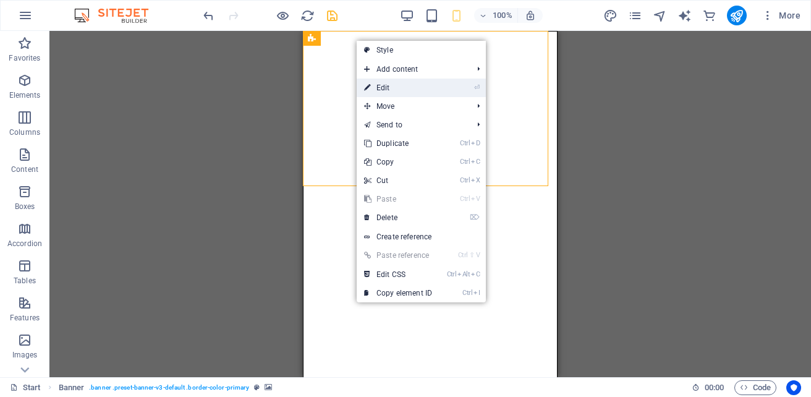
click at [384, 91] on link "⏎ Edit" at bounding box center [397, 87] width 83 height 19
select select "ms"
select select "s"
select select "progressive"
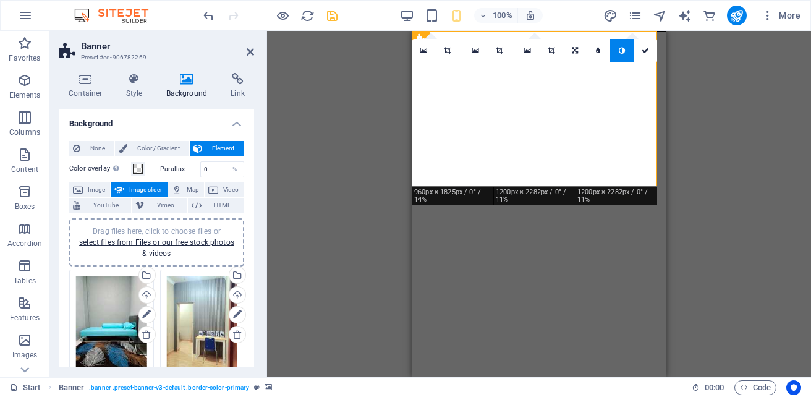
drag, startPoint x: 384, startPoint y: 91, endPoint x: 230, endPoint y: 255, distance: 225.1
click at [230, 255] on div "Banner Preset #ed-906782269 Container Style Background Link Size Height Default…" at bounding box center [429, 204] width 761 height 346
click at [146, 334] on icon at bounding box center [146, 334] width 10 height 10
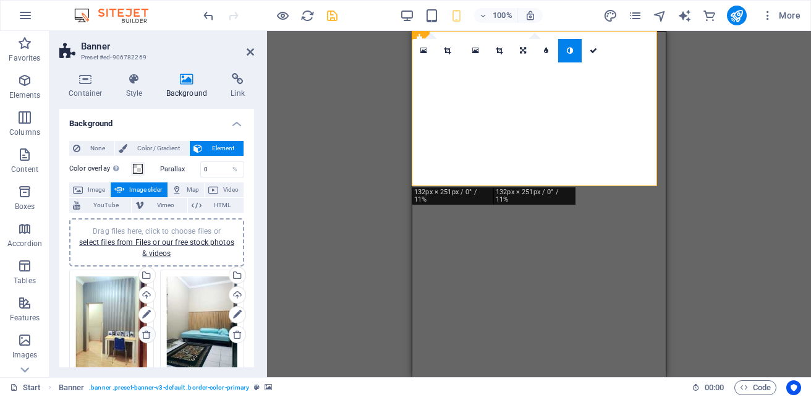
click at [145, 333] on icon at bounding box center [146, 334] width 10 height 10
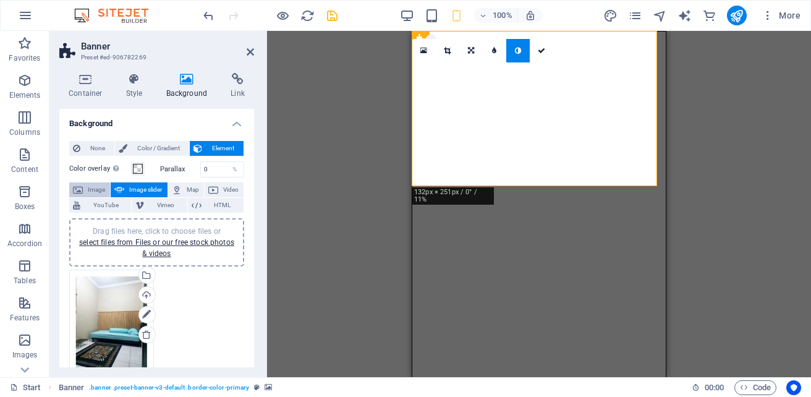
click at [96, 188] on span "Image" at bounding box center [96, 189] width 20 height 15
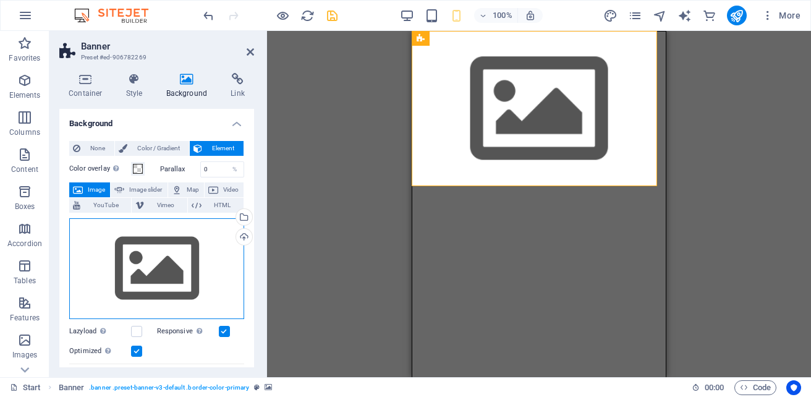
click at [148, 259] on div "Drag files here, click to choose files or select files from Files or our free s…" at bounding box center [156, 268] width 175 height 101
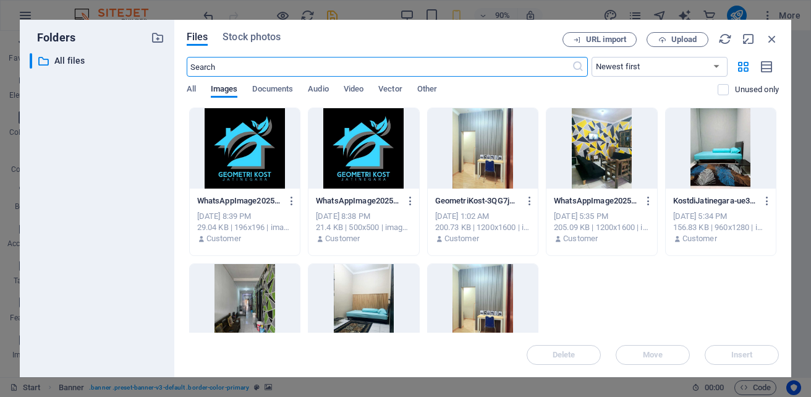
click at [418, 298] on div at bounding box center [363, 304] width 110 height 80
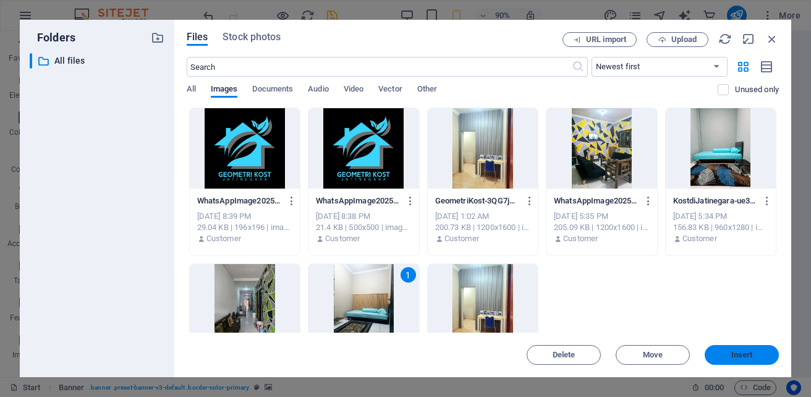
click at [723, 355] on span "Insert" at bounding box center [741, 354] width 64 height 7
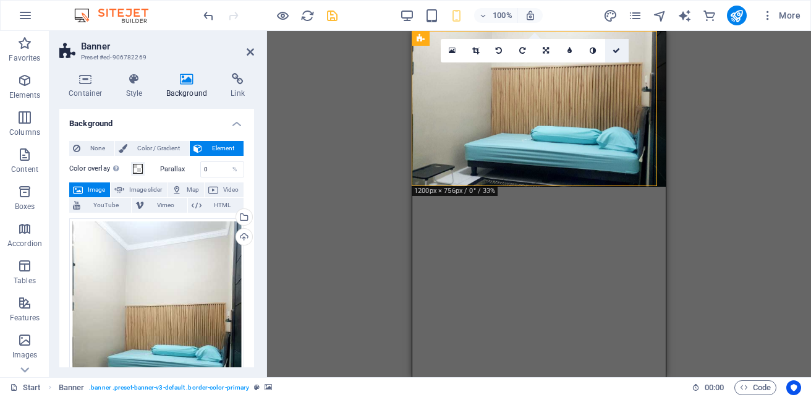
click at [618, 50] on icon at bounding box center [615, 50] width 7 height 7
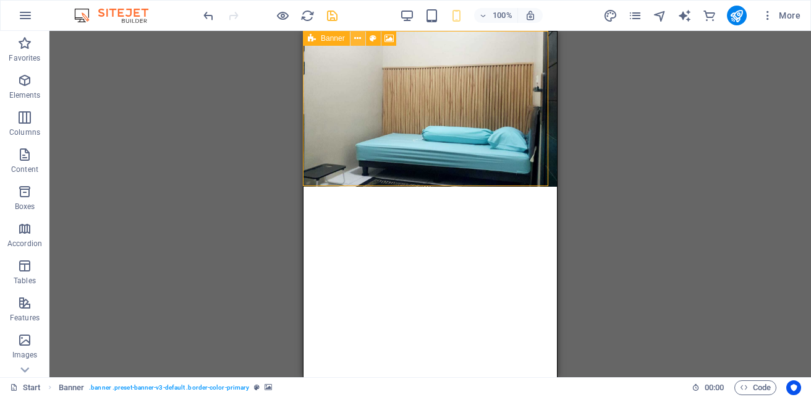
click at [359, 41] on icon at bounding box center [357, 38] width 7 height 13
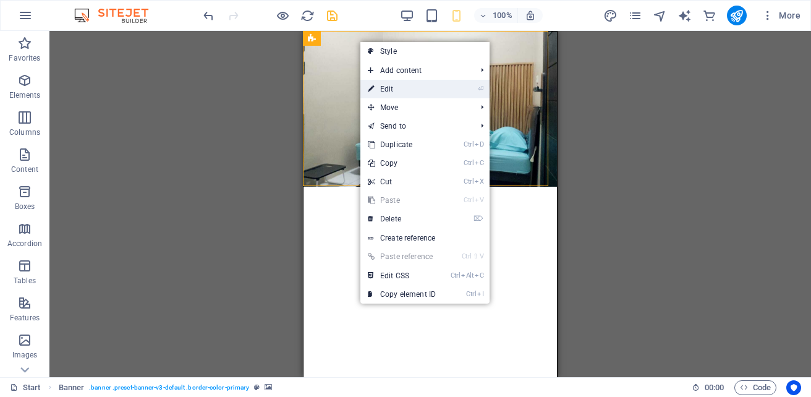
click at [403, 88] on link "⏎ Edit" at bounding box center [401, 89] width 83 height 19
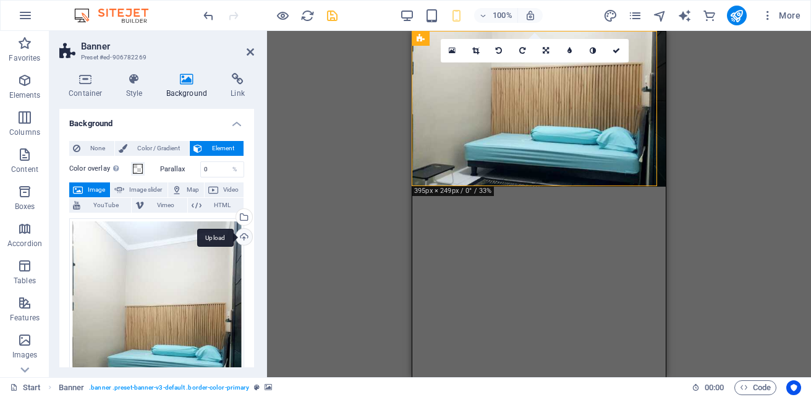
drag, startPoint x: 254, startPoint y: 183, endPoint x: 249, endPoint y: 240, distance: 57.7
click at [249, 240] on div "Container Style Background Link Size Height Default px rem % vh vw Min. height …" at bounding box center [156, 220] width 214 height 314
click at [133, 189] on span "Image slider" at bounding box center [145, 189] width 35 height 15
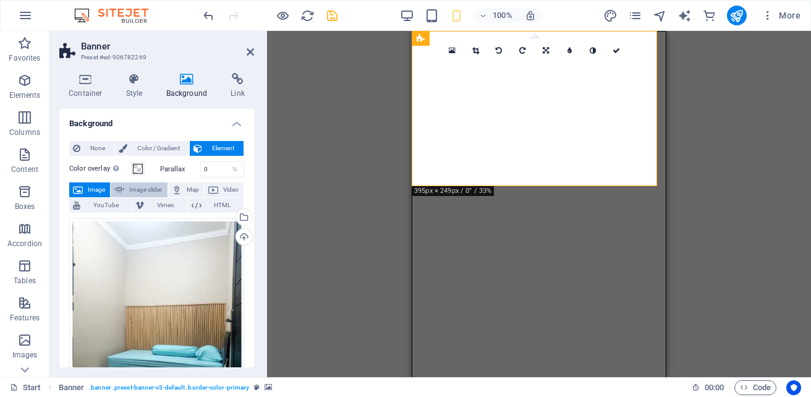
select select "ms"
select select "s"
select select "progressive"
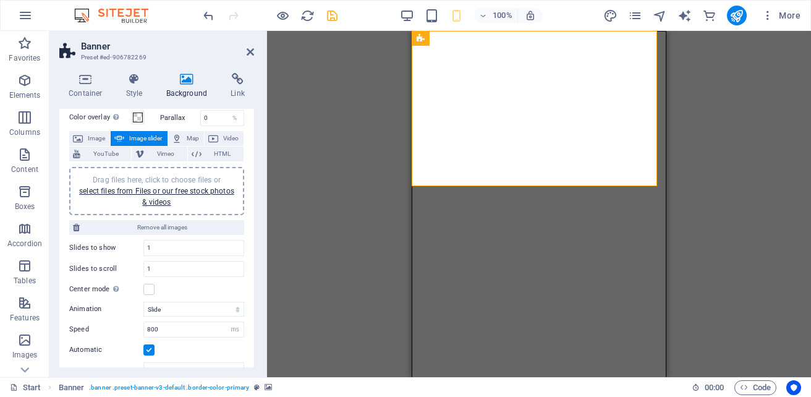
scroll to position [50, 0]
click at [175, 222] on span "Remove all images" at bounding box center [161, 228] width 157 height 15
click at [161, 229] on span "Remove all images" at bounding box center [161, 228] width 157 height 15
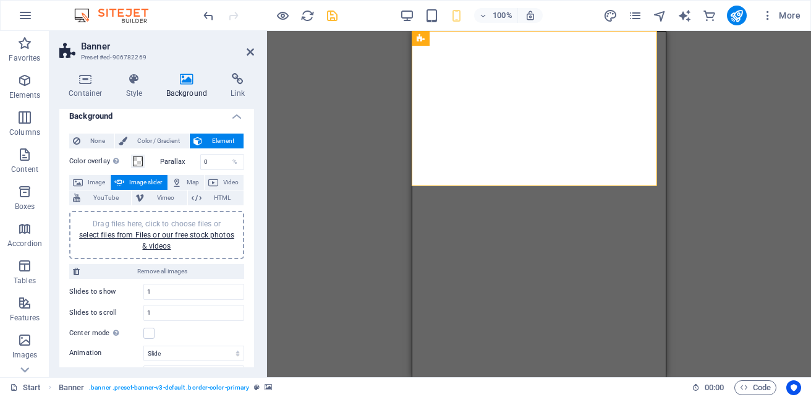
scroll to position [0, 0]
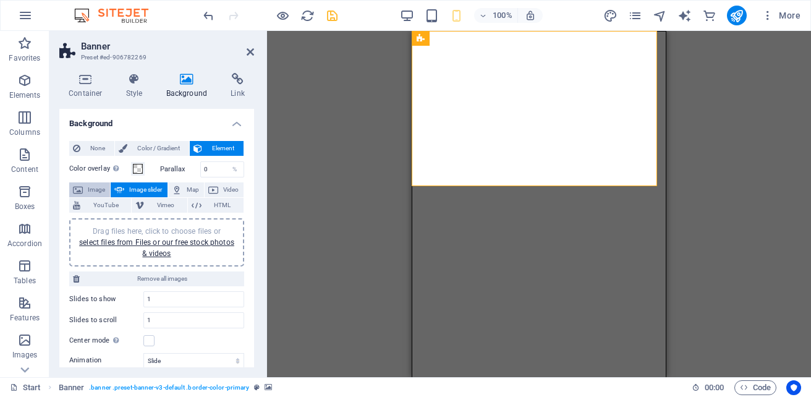
click at [91, 182] on span "Image" at bounding box center [96, 189] width 20 height 15
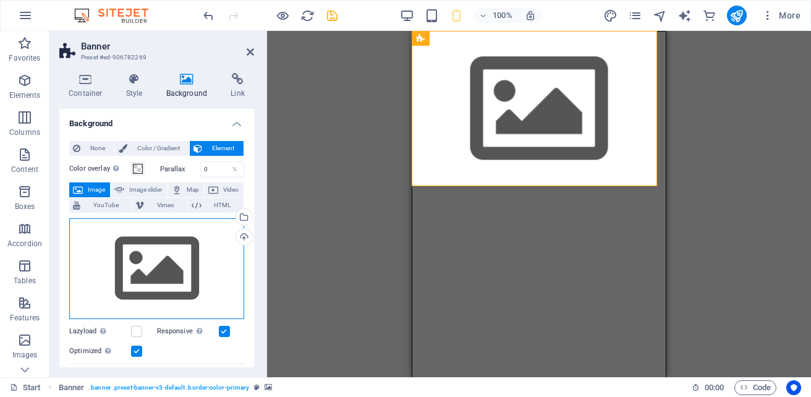
click at [168, 272] on div "Drag files here, click to choose files or select files from Files or our free s…" at bounding box center [156, 268] width 175 height 101
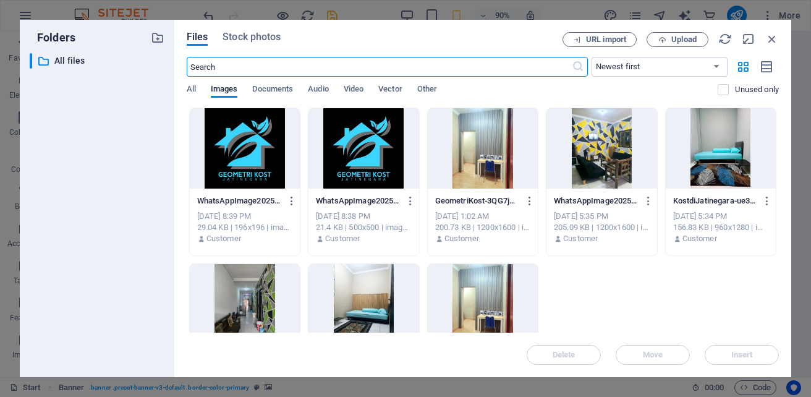
click at [418, 290] on div at bounding box center [363, 304] width 110 height 80
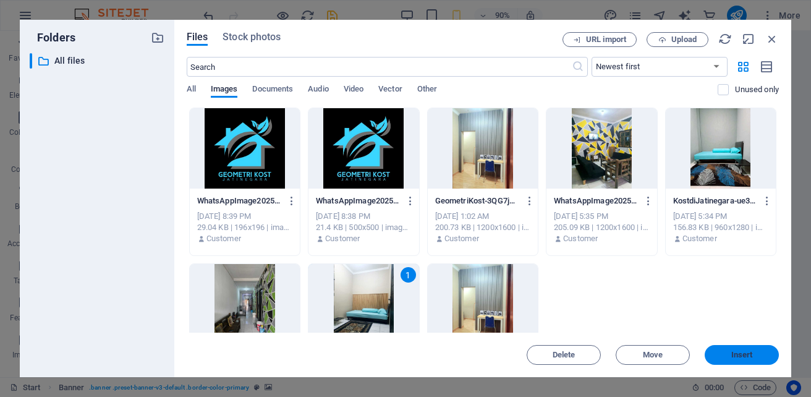
click at [731, 356] on span "Insert" at bounding box center [742, 354] width 22 height 7
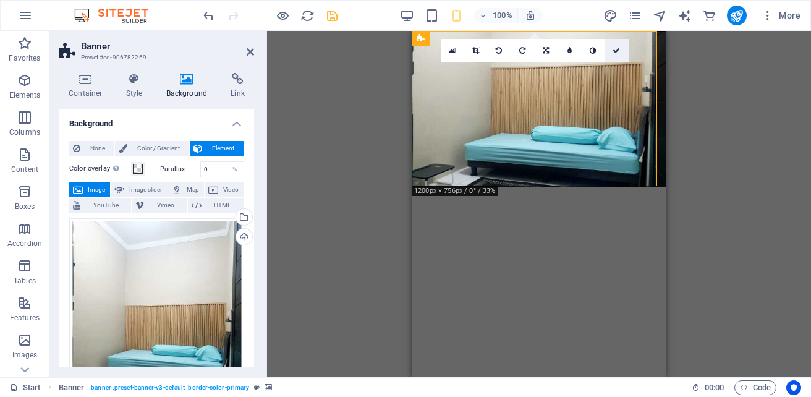
click at [615, 47] on icon at bounding box center [615, 50] width 7 height 7
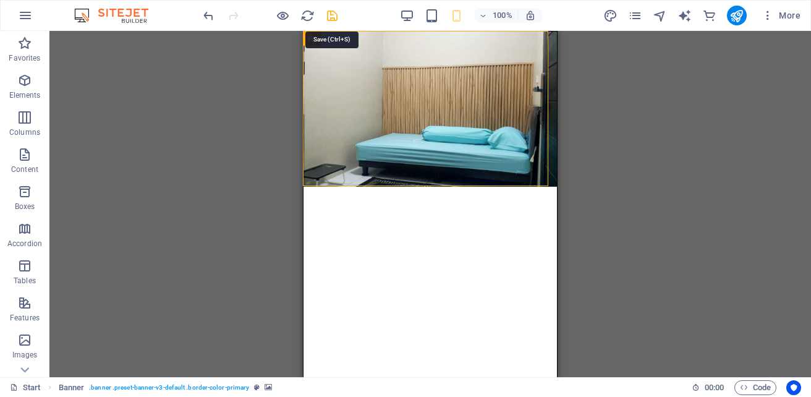
click at [331, 14] on icon "save" at bounding box center [332, 16] width 14 height 14
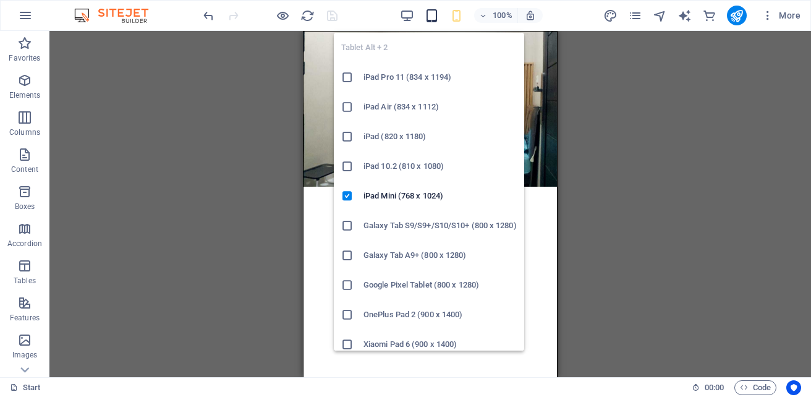
click at [436, 17] on icon "button" at bounding box center [431, 16] width 14 height 14
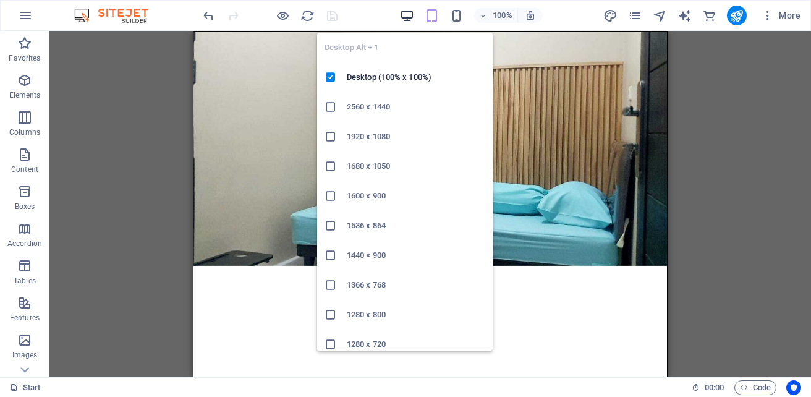
click at [411, 12] on icon "button" at bounding box center [407, 16] width 14 height 14
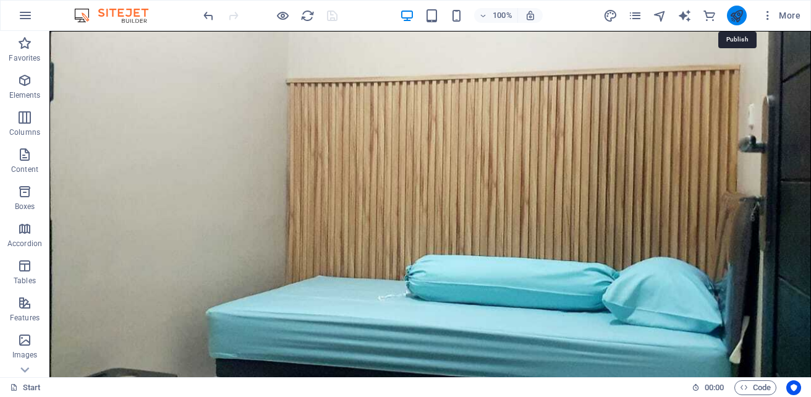
click at [738, 15] on icon "publish" at bounding box center [736, 16] width 14 height 14
